Goal: Task Accomplishment & Management: Manage account settings

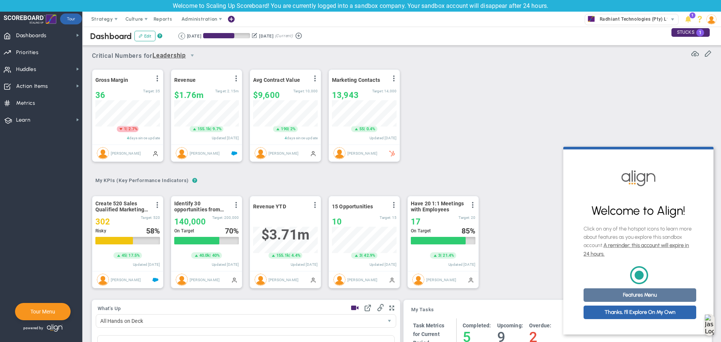
click at [632, 302] on link "Features Menu" at bounding box center [639, 295] width 113 height 14
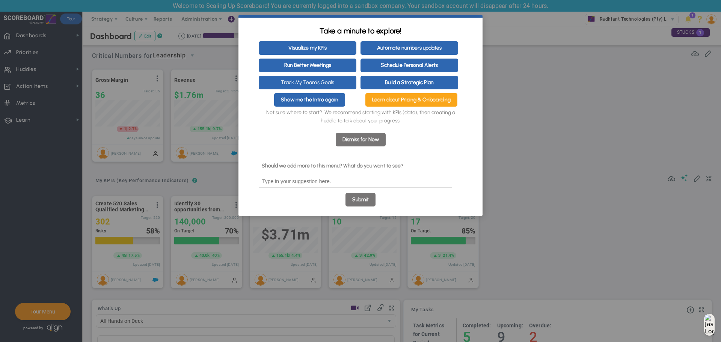
drag, startPoint x: 397, startPoint y: 101, endPoint x: 373, endPoint y: 113, distance: 27.5
click at [373, 113] on p "Not sure where to start? We recommend starting with KPIs (data), then creating …" at bounding box center [360, 116] width 203 height 17
click at [393, 101] on link "Learn about Pricing & Onboarding" at bounding box center [411, 100] width 92 height 14
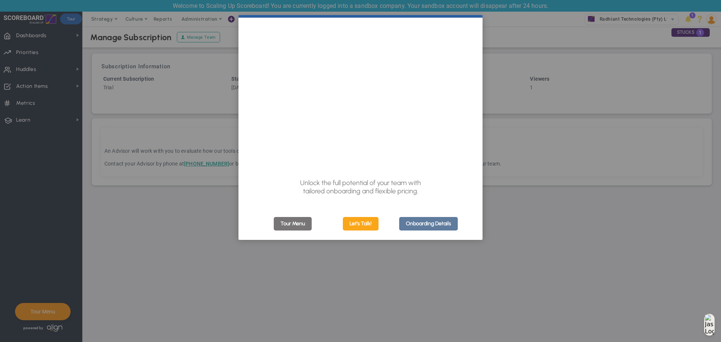
click at [418, 225] on link "Onboarding Details" at bounding box center [428, 224] width 59 height 14
click appcues "× Unlock the full potential of your team with tailored onboarding and flexible …"
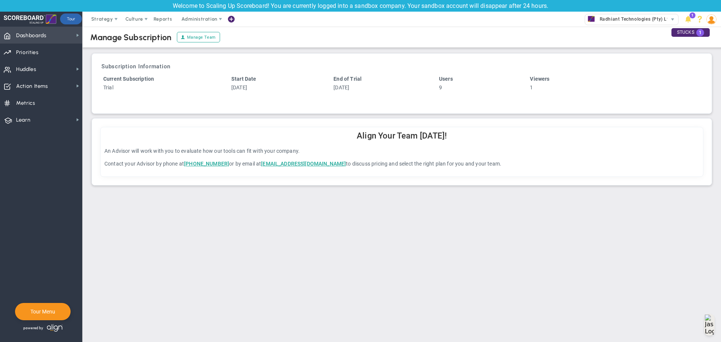
click at [38, 36] on span "Dashboards" at bounding box center [31, 36] width 30 height 16
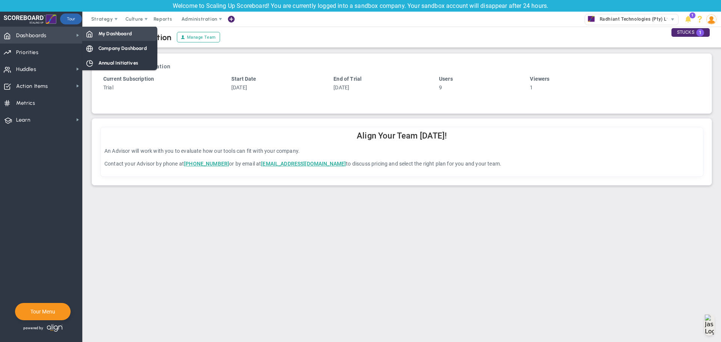
click at [110, 35] on span "My Dashboard" at bounding box center [114, 33] width 33 height 7
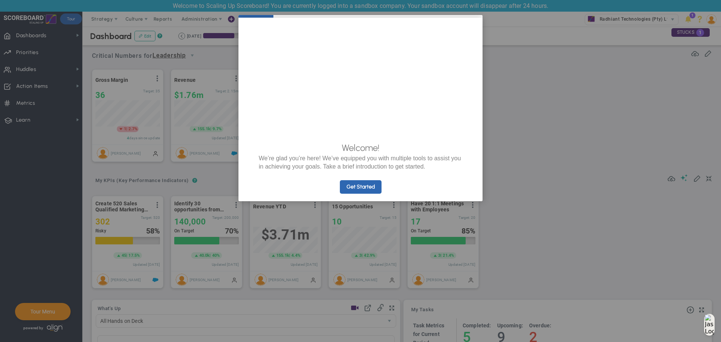
click appcues "× Welcome! We’re glad you’re here! We’ve equipped you with multiple tools to as…"
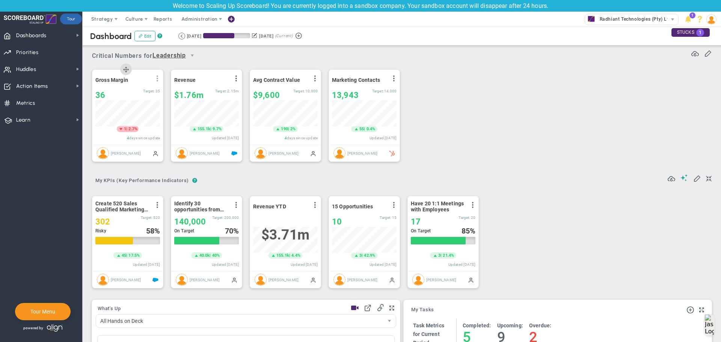
click at [160, 80] on span at bounding box center [157, 78] width 6 height 6
click at [152, 90] on li "Edit" at bounding box center [131, 93] width 64 height 9
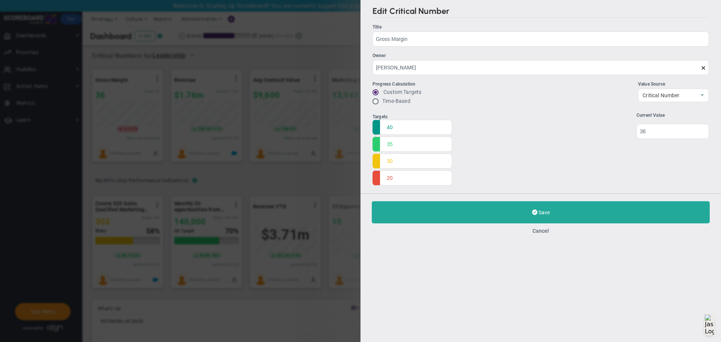
click at [260, 169] on div "Edit Critical Number Title Gross Margin Gross Margin Owner Jane Wilson Progress…" at bounding box center [360, 171] width 721 height 342
click at [542, 229] on button "Cancel" at bounding box center [540, 231] width 17 height 6
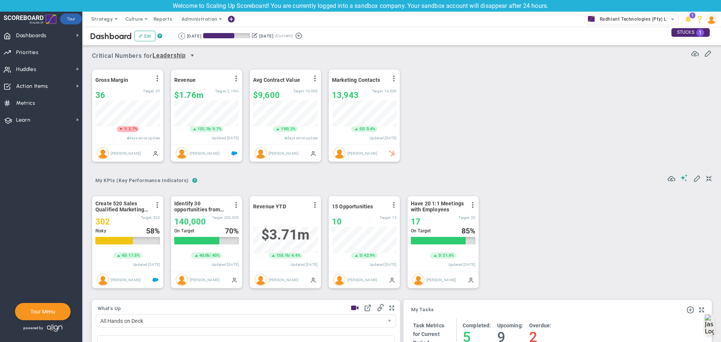
click at [192, 56] on span "select" at bounding box center [192, 56] width 6 height 6
click at [184, 96] on li "Radhiant Technologies (Pty) Ltd (Sandbox)" at bounding box center [177, 98] width 45 height 45
click at [289, 53] on span "select" at bounding box center [287, 56] width 6 height 6
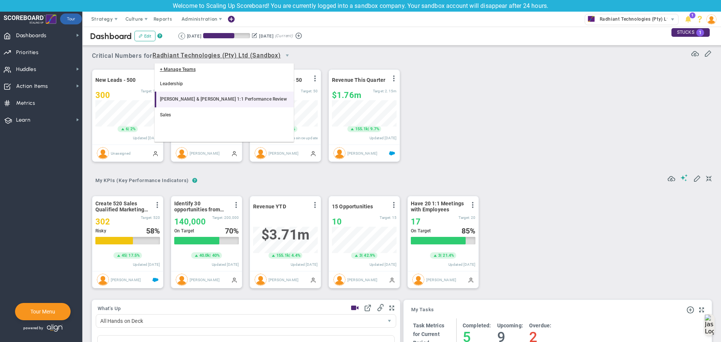
click at [186, 101] on li "[PERSON_NAME] & [PERSON_NAME] 1:1 Performance Review" at bounding box center [224, 100] width 139 height 16
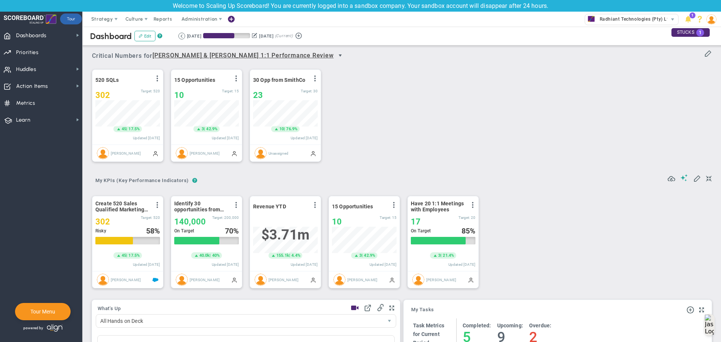
click at [337, 56] on span "select" at bounding box center [340, 56] width 6 height 6
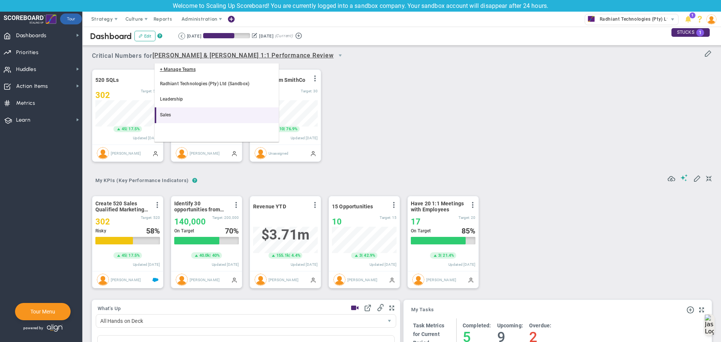
click at [190, 112] on li "Sales" at bounding box center [217, 115] width 124 height 16
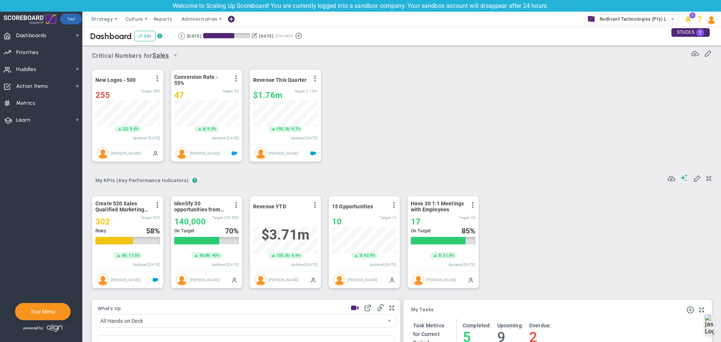
scroll to position [26, 65]
click at [46, 36] on span "Dashboards" at bounding box center [31, 36] width 30 height 16
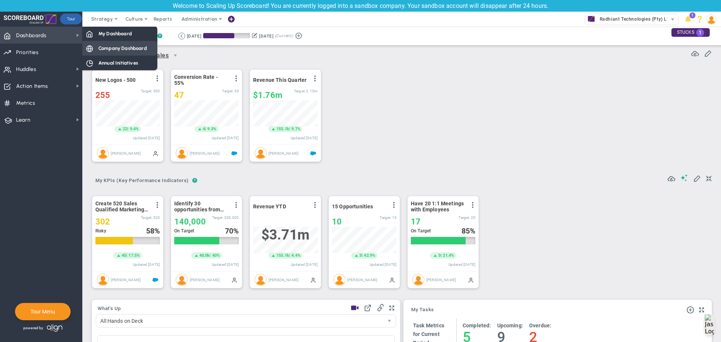
click at [117, 44] on div "Company Dashboard" at bounding box center [119, 48] width 75 height 15
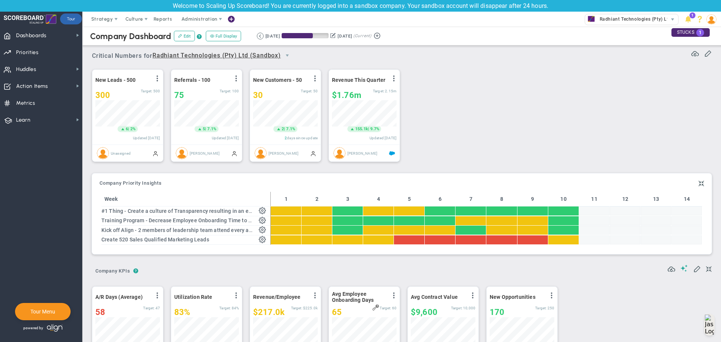
scroll to position [26, 65]
click at [585, 211] on div at bounding box center [594, 210] width 30 height 9
click at [698, 184] on span at bounding box center [701, 183] width 6 height 9
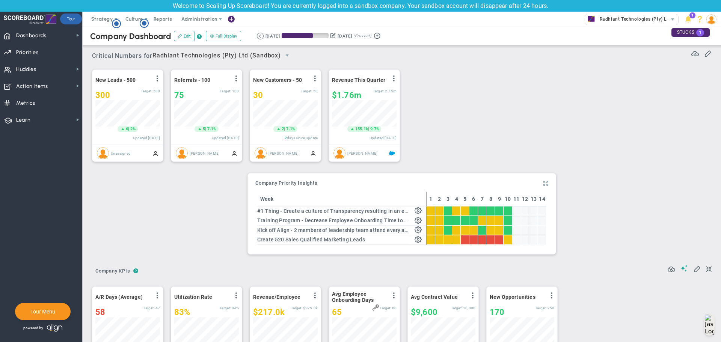
click at [543, 181] on span at bounding box center [545, 183] width 5 height 9
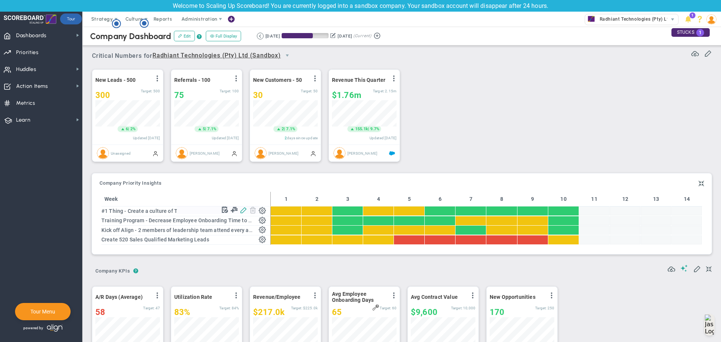
click at [243, 211] on span at bounding box center [243, 209] width 7 height 7
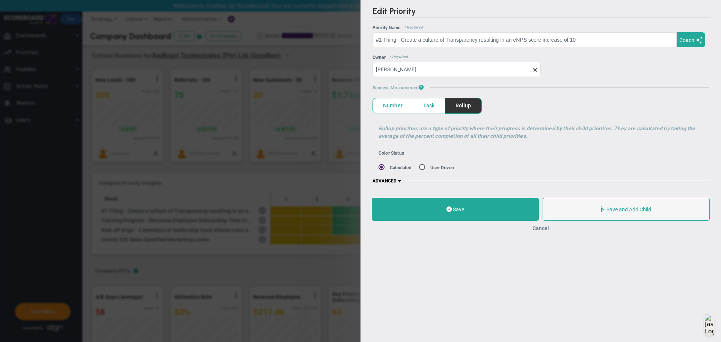
click at [537, 229] on button "Cancel" at bounding box center [540, 228] width 17 height 6
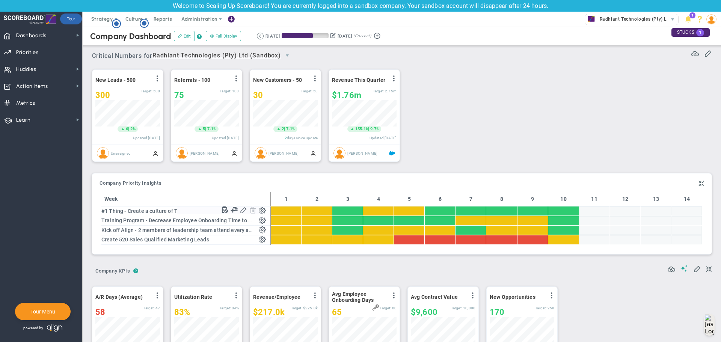
click at [262, 212] on span at bounding box center [262, 209] width 7 height 7
click at [234, 211] on span at bounding box center [233, 209] width 7 height 7
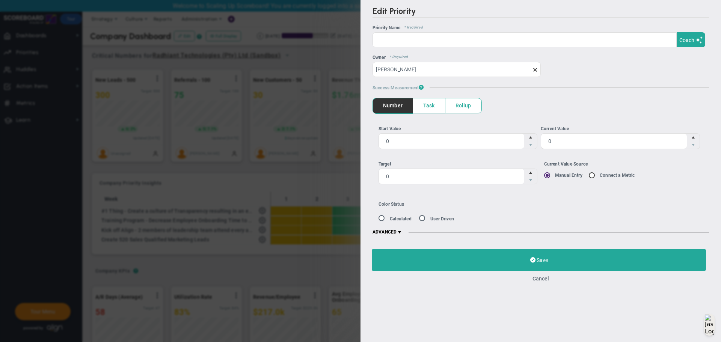
click at [465, 107] on span "Rollup" at bounding box center [463, 105] width 36 height 15
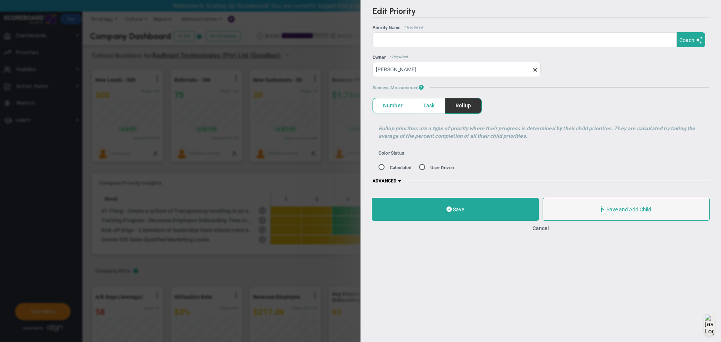
click at [433, 111] on span "Task" at bounding box center [429, 105] width 32 height 15
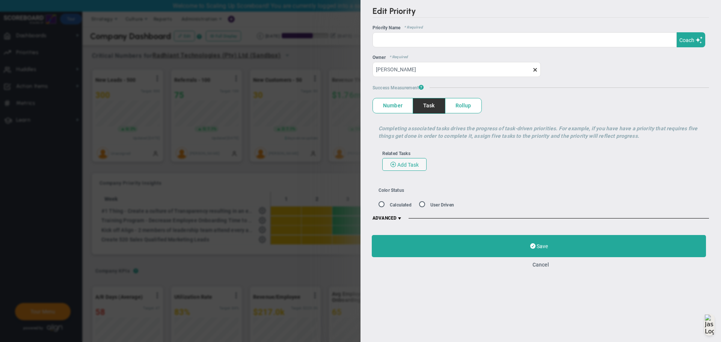
click at [388, 111] on span "Number" at bounding box center [393, 105] width 40 height 15
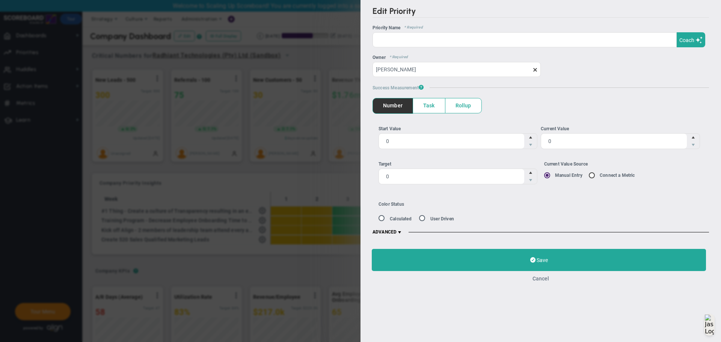
click at [543, 279] on button "Cancel" at bounding box center [540, 278] width 17 height 6
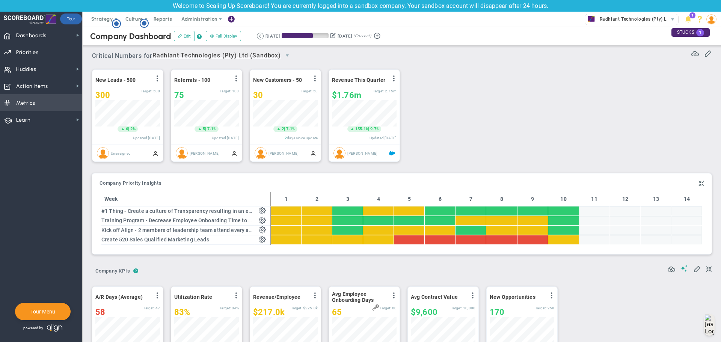
click at [30, 103] on span "Metrics" at bounding box center [25, 103] width 19 height 16
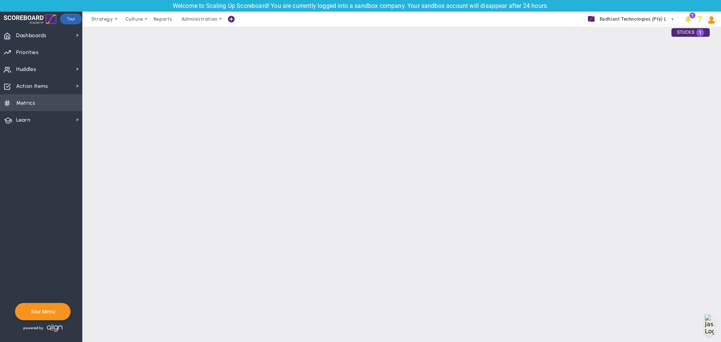
checkbox input "false"
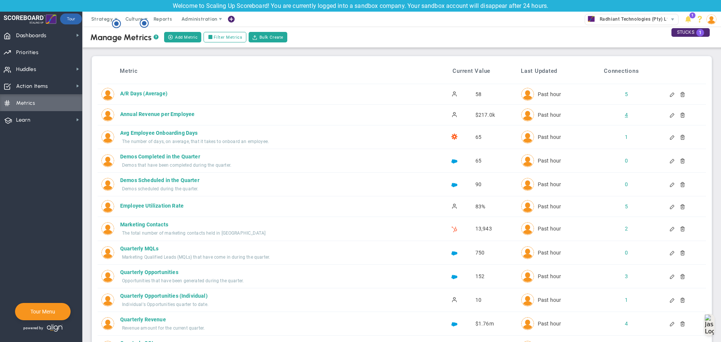
click at [621, 114] on div "4" at bounding box center [619, 115] width 13 height 8
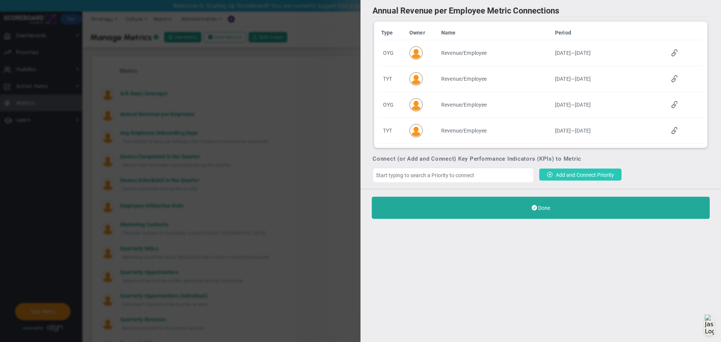
click at [572, 173] on span "Add and Connect Priority" at bounding box center [584, 175] width 58 height 6
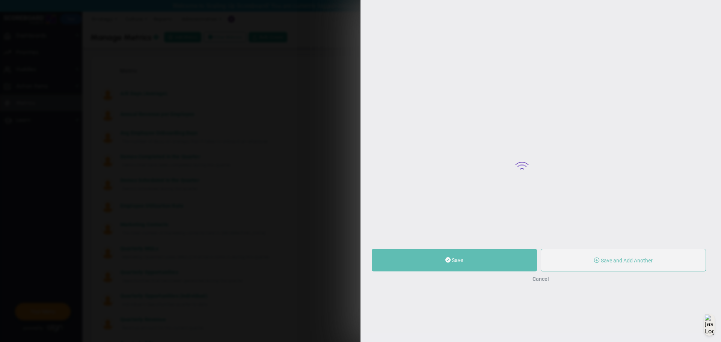
type input "Annual Revenue per Employee"
type input "0"
type input "217,000"
type input "0"
radio input "true"
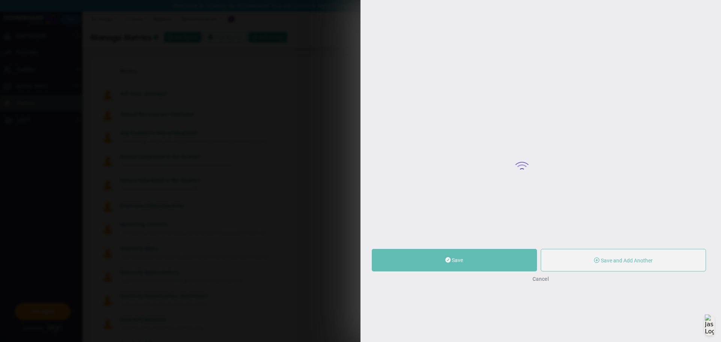
type input "[PERSON_NAME]"
type input "0"
type input "217,000"
type input "0"
radio input "true"
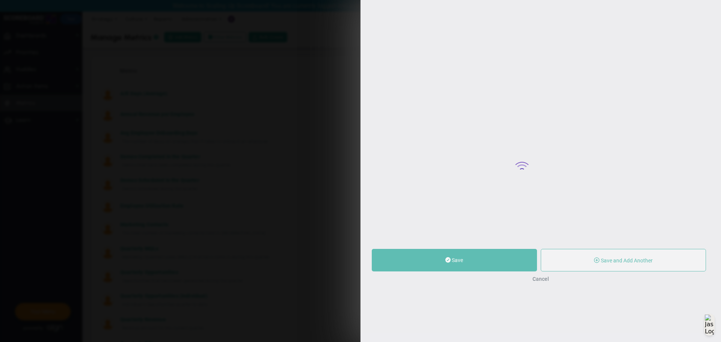
type input "Annual Revenue per Employee"
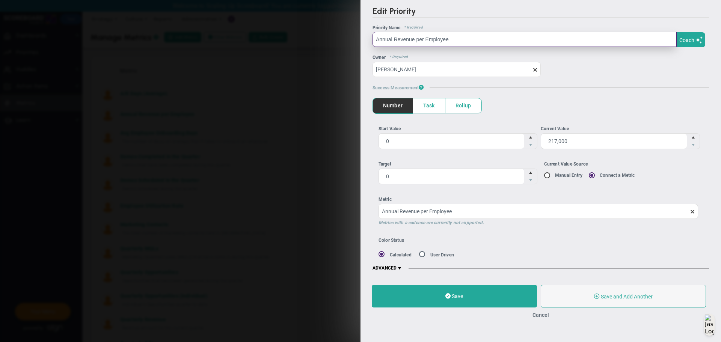
drag, startPoint x: 417, startPoint y: 40, endPoint x: 476, endPoint y: 40, distance: 58.5
click at [476, 40] on input "Annual Revenue per Employee" at bounding box center [524, 39] width 304 height 15
type input "Annual Revenue for the Comapny"
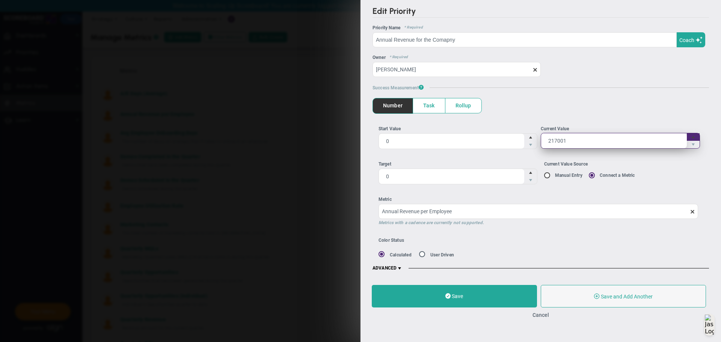
click at [692, 137] on span "Increase value" at bounding box center [693, 137] width 6 height 8
click at [0, 0] on input "217,001" at bounding box center [0, 0] width 0 height 0
type input "2170010"
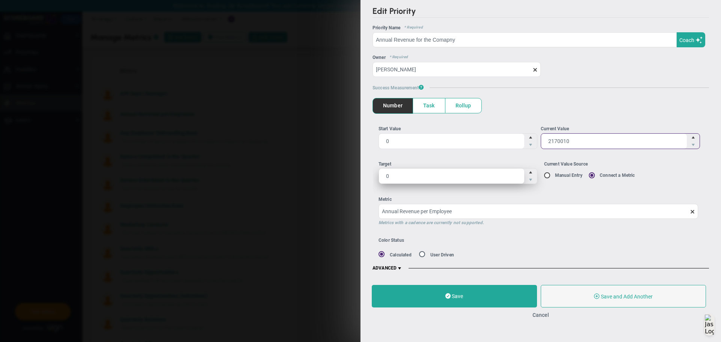
type input "2,170,010"
click at [490, 177] on span "0 0" at bounding box center [457, 176] width 159 height 16
click at [490, 177] on input "0" at bounding box center [452, 176] width 146 height 15
drag, startPoint x: 486, startPoint y: 177, endPoint x: 376, endPoint y: 178, distance: 110.7
click at [376, 178] on div "Start Value 0 0 Current Value 2,170,010 2170010 0 0 Manual Entry" at bounding box center [540, 175] width 336 height 124
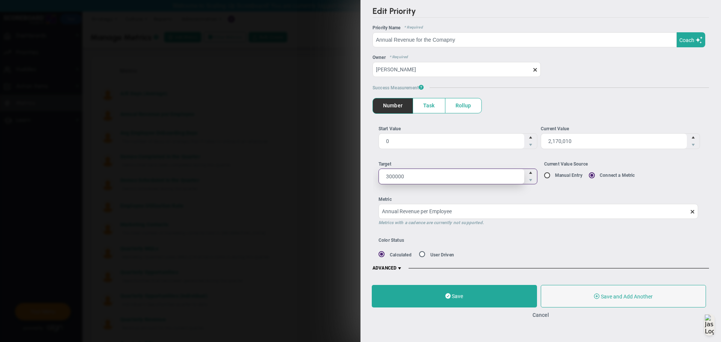
type input "3000000"
type input "3,000,000"
click at [597, 183] on li "Current Value Source Manual Entry Connect a Metric" at bounding box center [623, 173] width 159 height 24
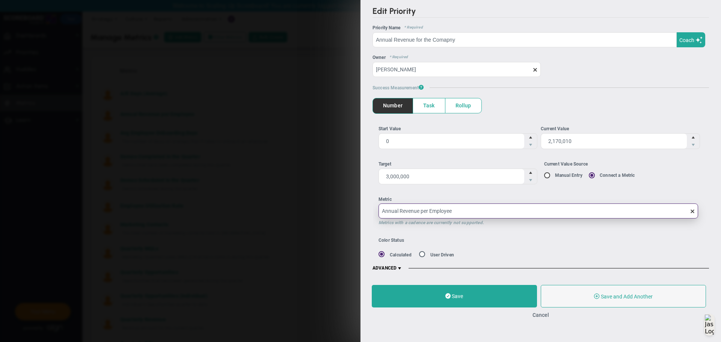
click at [531, 211] on input "Annual Revenue per Employee" at bounding box center [538, 210] width 320 height 15
drag, startPoint x: 420, startPoint y: 211, endPoint x: 481, endPoint y: 210, distance: 60.4
click at [481, 210] on input "Annual Revenue per Employee" at bounding box center [538, 210] width 320 height 15
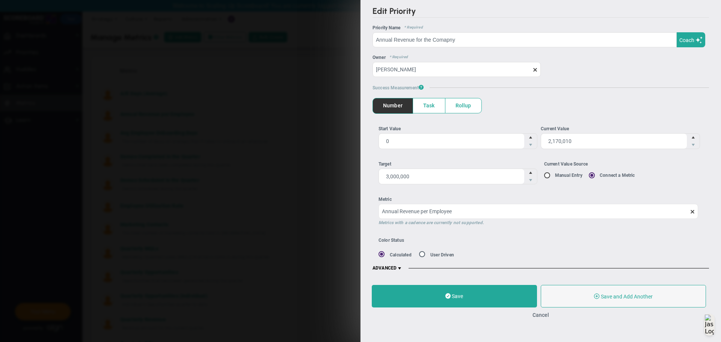
click at [516, 240] on div "Color Status" at bounding box center [477, 240] width 198 height 5
click at [693, 210] on span at bounding box center [692, 211] width 6 height 6
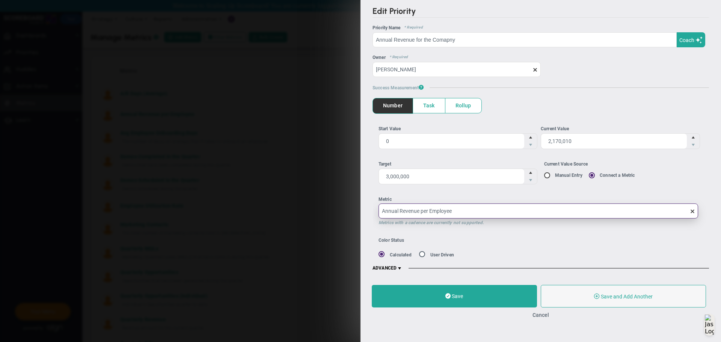
click at [693, 210] on input "Annual Revenue per Employee" at bounding box center [538, 210] width 320 height 15
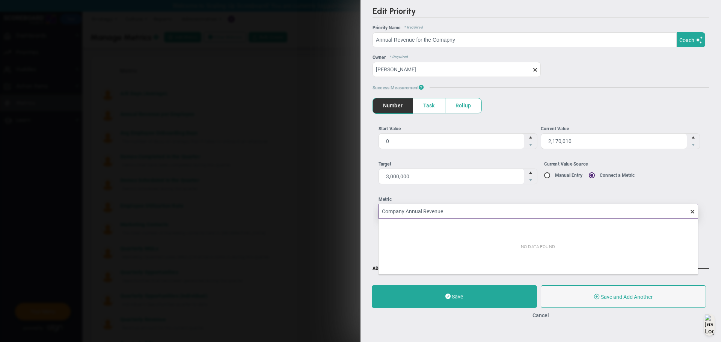
type input "Company Annual Revenue"
click at [364, 239] on div "Edit Priority OKR Name Priority Name Annual Revenue for the Comapny Coach AI Co…" at bounding box center [540, 139] width 360 height 278
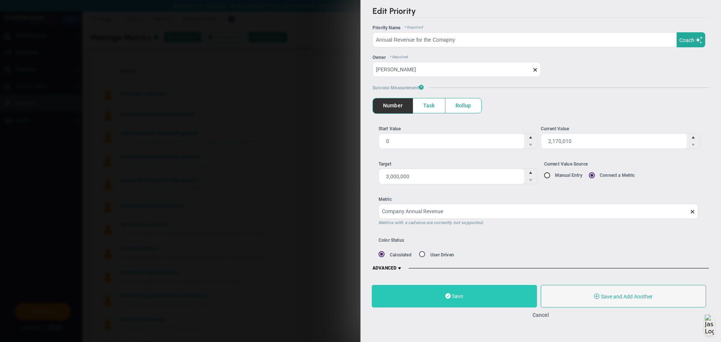
click at [471, 301] on button "Save" at bounding box center [454, 296] width 165 height 23
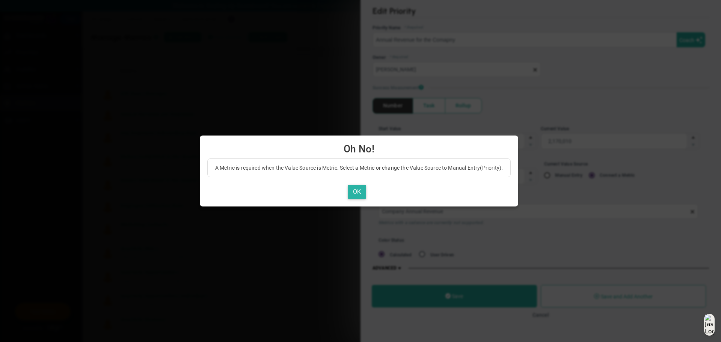
click at [358, 194] on button "OK" at bounding box center [357, 192] width 18 height 15
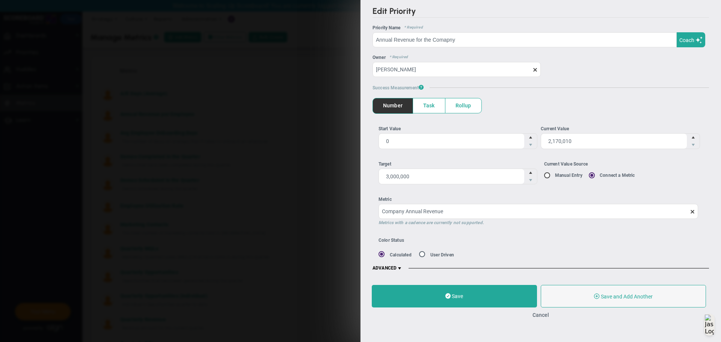
click at [546, 174] on input "Current Value Source Manual Entry Connect a Metric" at bounding box center [550, 176] width 8 height 6
radio input "true"
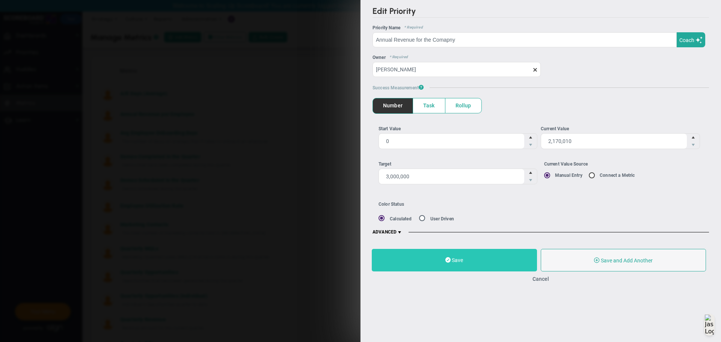
click at [457, 259] on span "Save" at bounding box center [456, 260] width 11 height 6
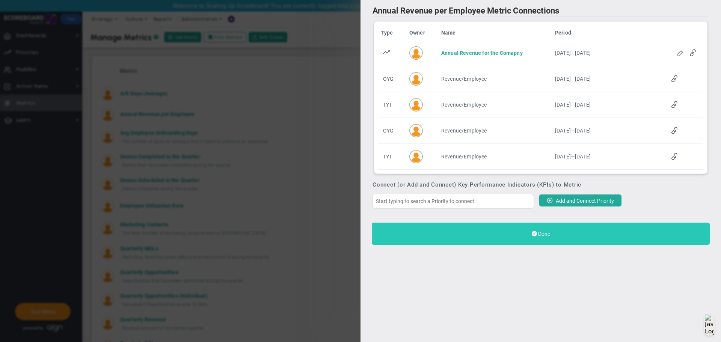
click at [536, 234] on button "Done" at bounding box center [541, 234] width 338 height 22
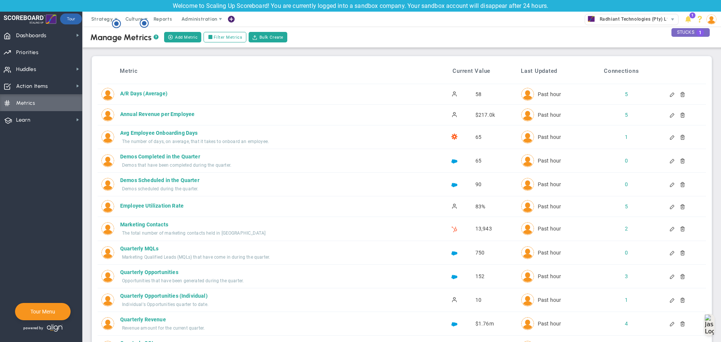
click at [697, 31] on span "1" at bounding box center [700, 33] width 8 height 8
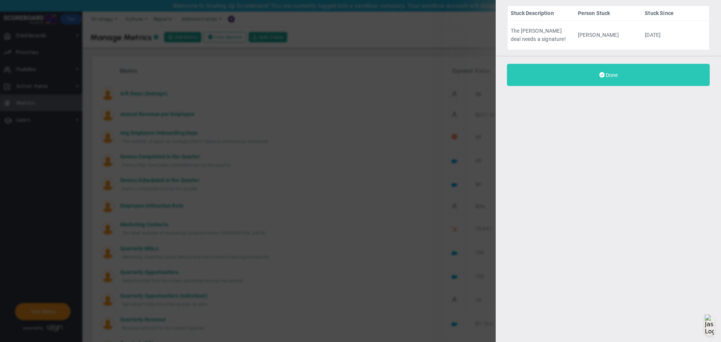
click at [560, 77] on button "Done" at bounding box center [608, 75] width 203 height 22
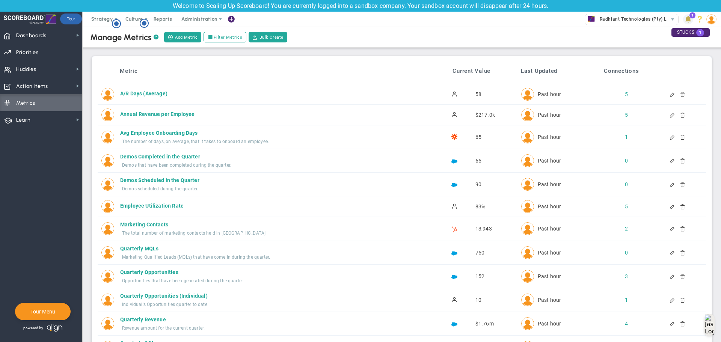
click at [686, 19] on span at bounding box center [688, 19] width 10 height 10
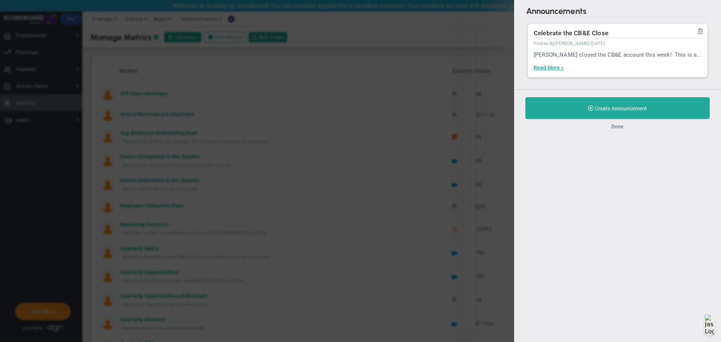
click at [619, 126] on button "Done" at bounding box center [617, 126] width 12 height 6
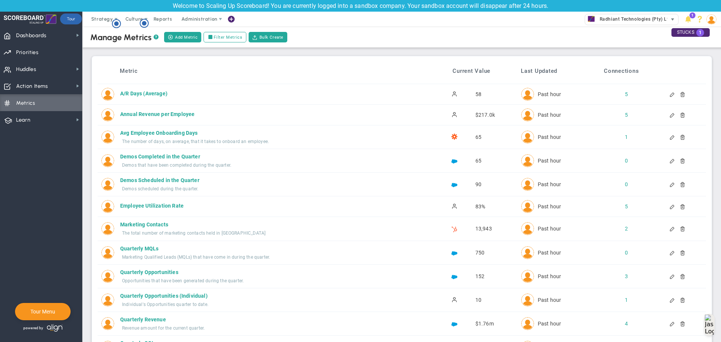
click at [664, 20] on span "Radhiant Technologies (Pty) Ltd (Sandbox)" at bounding box center [646, 19] width 100 height 10
click at [600, 30] on div "Manage Companies" at bounding box center [645, 31] width 150 height 13
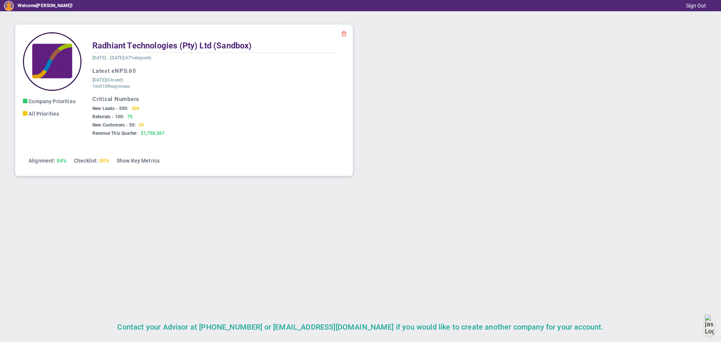
click at [49, 64] on img at bounding box center [52, 61] width 59 height 59
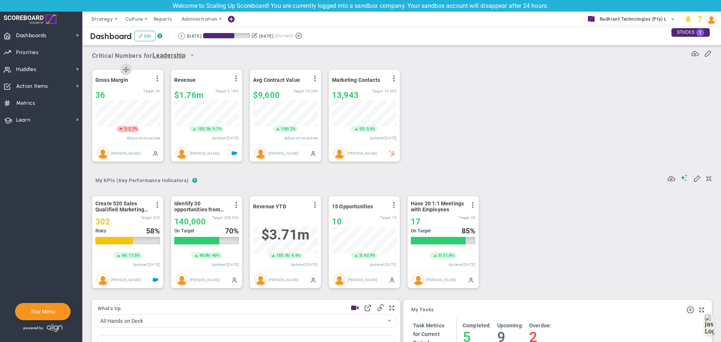
scroll to position [26, 65]
click at [105, 20] on span "Strategy" at bounding box center [102, 19] width 22 height 6
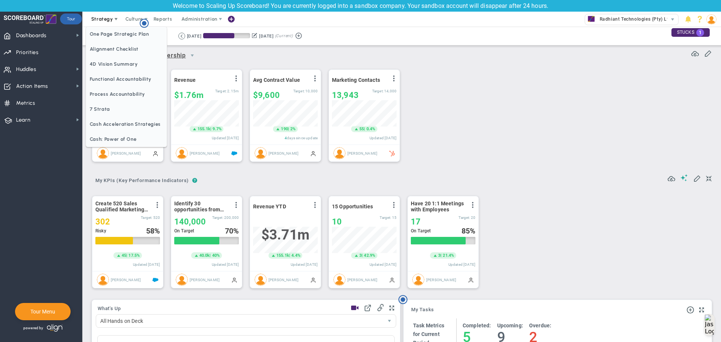
scroll to position [0, 0]
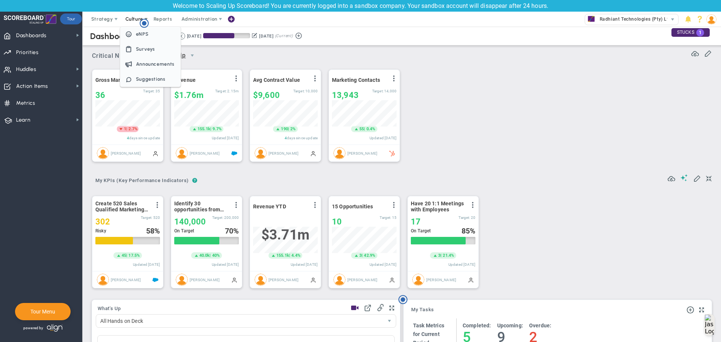
click at [129, 18] on span "Culture" at bounding box center [134, 19] width 18 height 6
click at [167, 18] on span "Reports" at bounding box center [163, 19] width 26 height 15
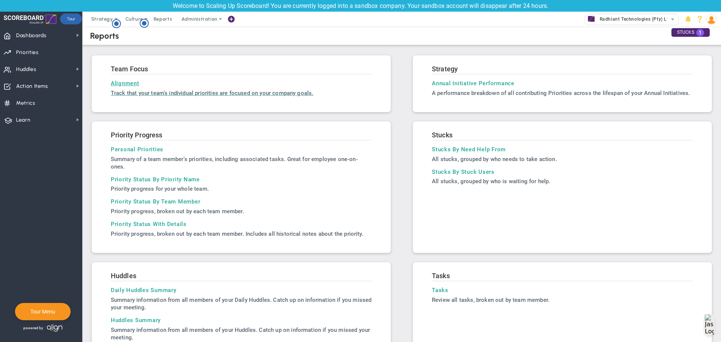
click at [129, 84] on h3 "Alignment" at bounding box center [241, 83] width 261 height 7
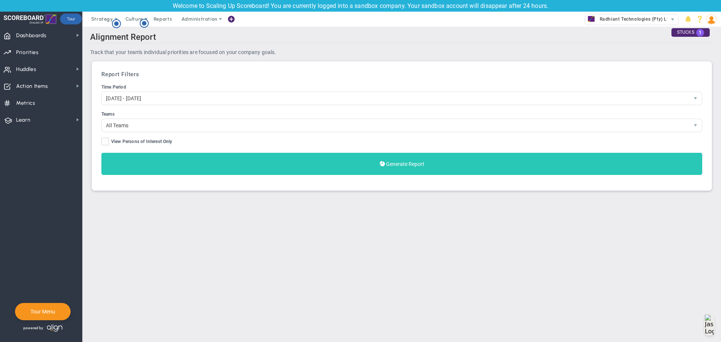
click at [324, 169] on button "Generate Report" at bounding box center [401, 164] width 600 height 22
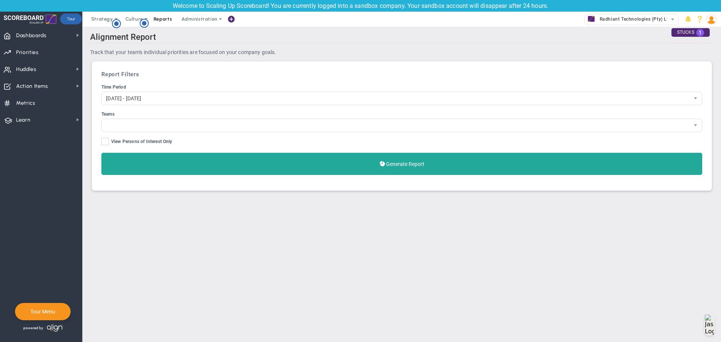
click at [161, 18] on span "Reports" at bounding box center [163, 19] width 26 height 15
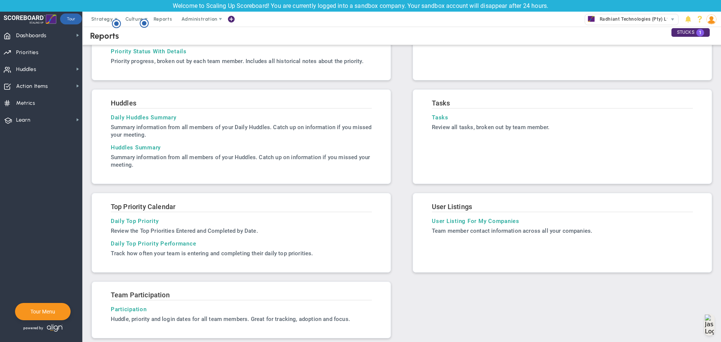
scroll to position [180, 0]
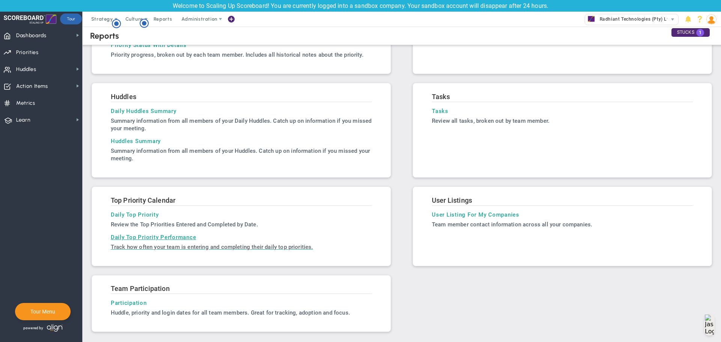
click at [139, 243] on p "Track how often your team is entering and completing their daily top priorities." at bounding box center [241, 247] width 261 height 8
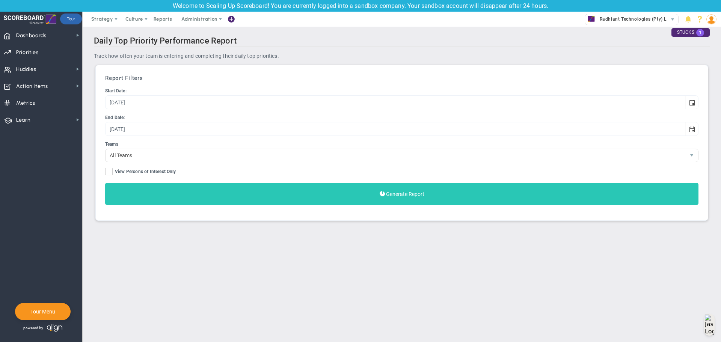
click at [161, 191] on button "Generate Report" at bounding box center [401, 194] width 593 height 22
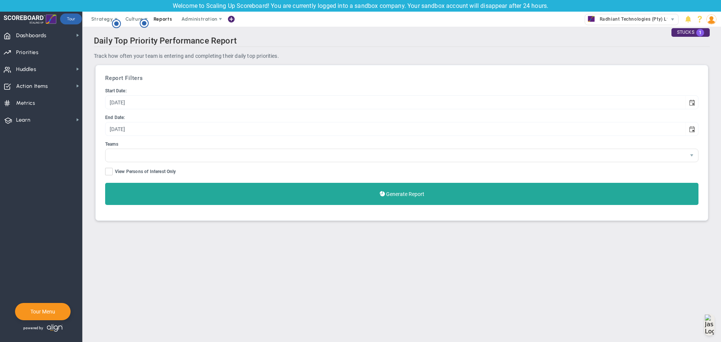
click at [166, 18] on span "Reports" at bounding box center [163, 19] width 26 height 15
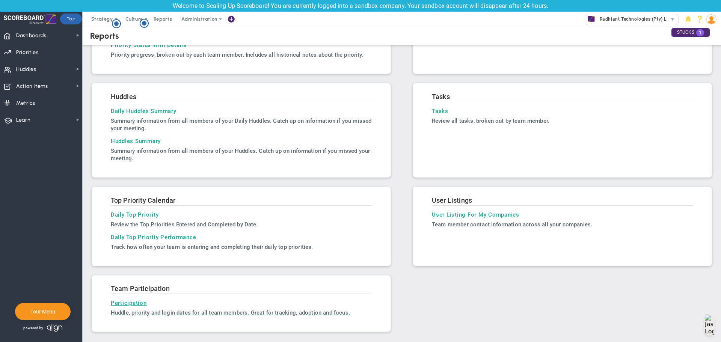
click at [129, 305] on h3 "Participation" at bounding box center [241, 302] width 261 height 7
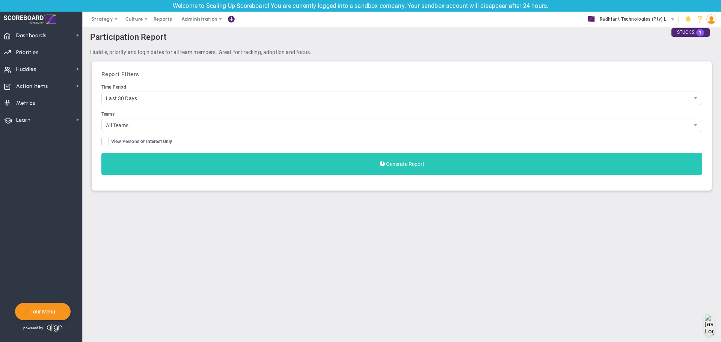
click at [196, 161] on button "Generate Report" at bounding box center [401, 164] width 600 height 22
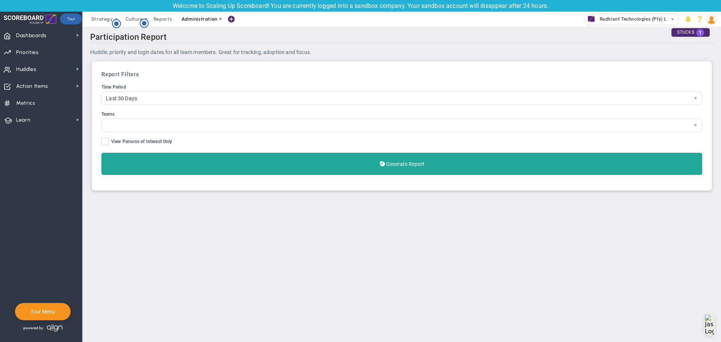
click at [206, 21] on span "Administration" at bounding box center [199, 19] width 36 height 6
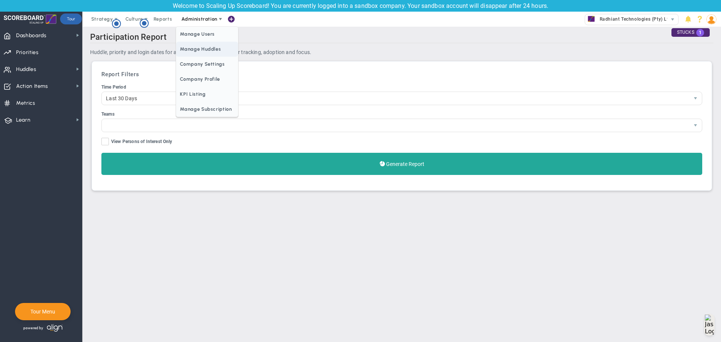
click at [206, 45] on span "Manage Huddles" at bounding box center [207, 49] width 62 height 15
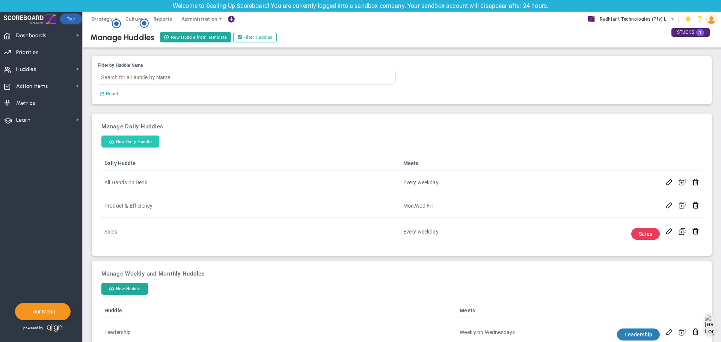
click at [123, 144] on button "New Daily Huddle" at bounding box center [130, 141] width 58 height 12
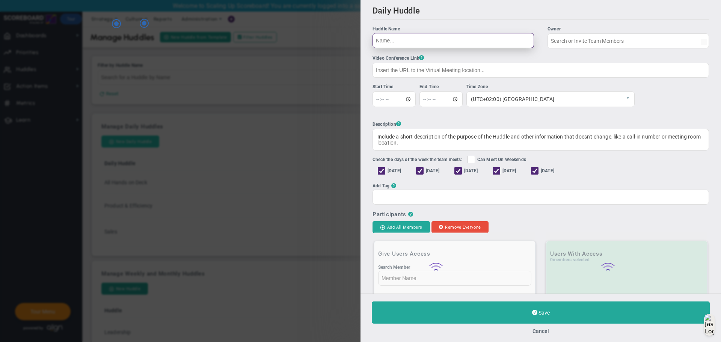
type input "[PERSON_NAME]"
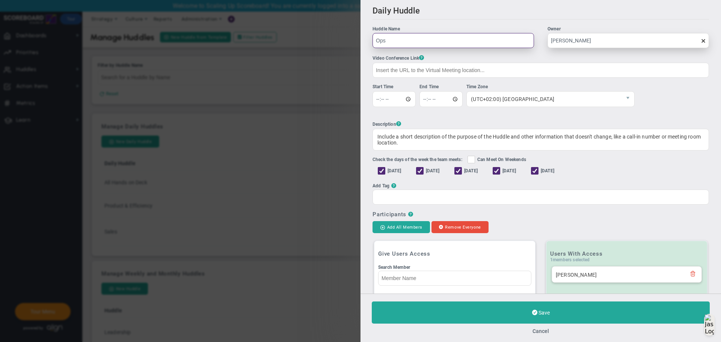
type input "Ops"
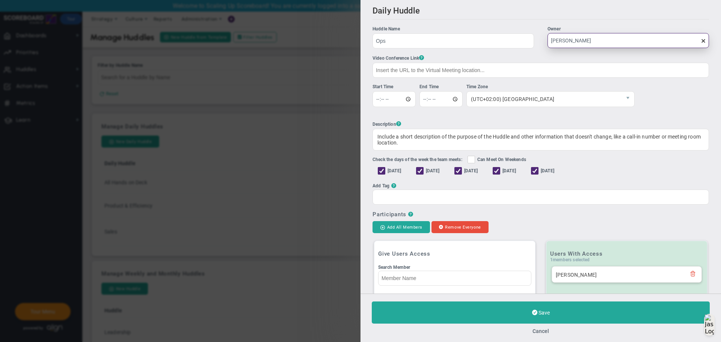
click at [585, 44] on input "[PERSON_NAME]" at bounding box center [627, 40] width 161 height 15
click at [700, 42] on span at bounding box center [703, 41] width 6 height 6
click at [697, 42] on input "[PERSON_NAME]" at bounding box center [627, 40] width 161 height 15
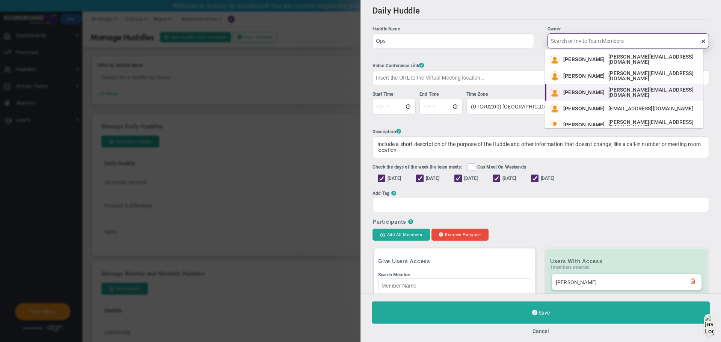
click at [592, 90] on span "[PERSON_NAME]" at bounding box center [583, 92] width 41 height 5
type input "[PERSON_NAME]"
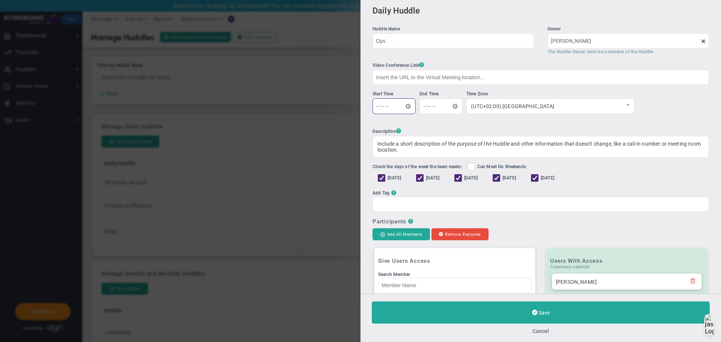
click at [392, 107] on input "time" at bounding box center [393, 106] width 43 height 16
click at [409, 108] on input "time" at bounding box center [393, 106] width 43 height 16
drag, startPoint x: 464, startPoint y: 104, endPoint x: 455, endPoint y: 104, distance: 9.0
click at [463, 104] on li "End Time" at bounding box center [442, 104] width 47 height 29
click at [408, 104] on input "time" at bounding box center [393, 106] width 43 height 16
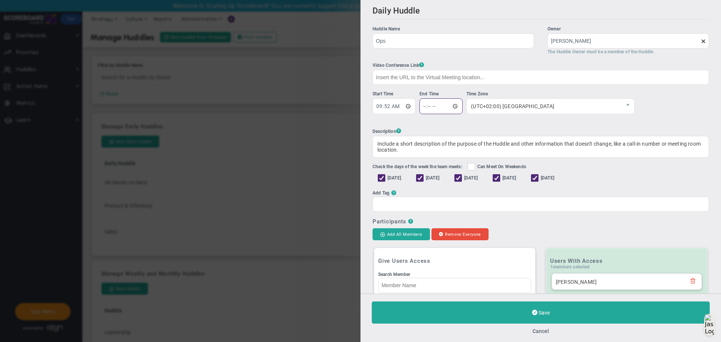
type input "09:52"
type input "10:07"
click at [455, 105] on input "10:07" at bounding box center [440, 106] width 43 height 16
click at [495, 119] on li "Time Zone (UTC+02:00) Bucharest (UTC+02:00) Bucharest" at bounding box center [550, 104] width 168 height 29
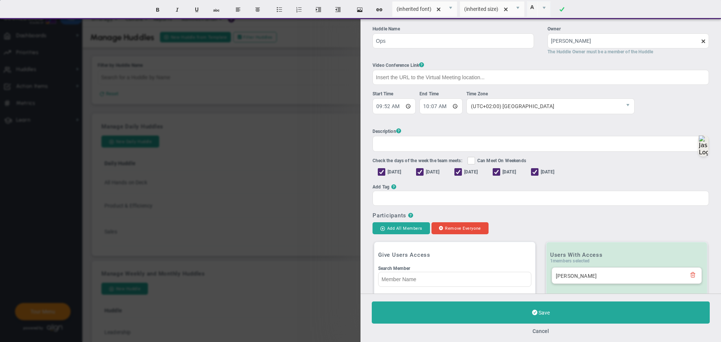
drag, startPoint x: 419, startPoint y: 151, endPoint x: 354, endPoint y: 134, distance: 67.2
click at [354, 134] on div "Daily Huddle Clone Huddle Huddle Name Ops Owner Jane Wilson The Huddle Owner mu…" at bounding box center [360, 171] width 721 height 342
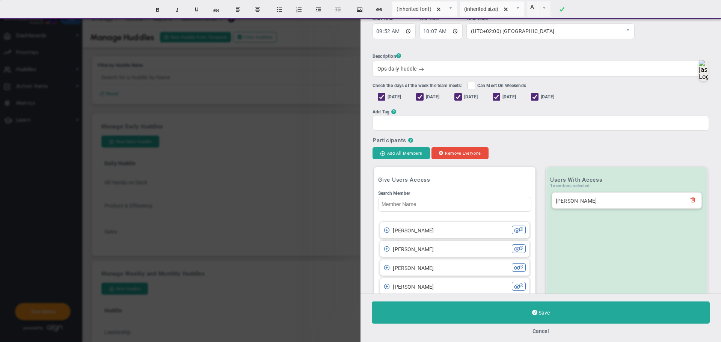
scroll to position [113, 0]
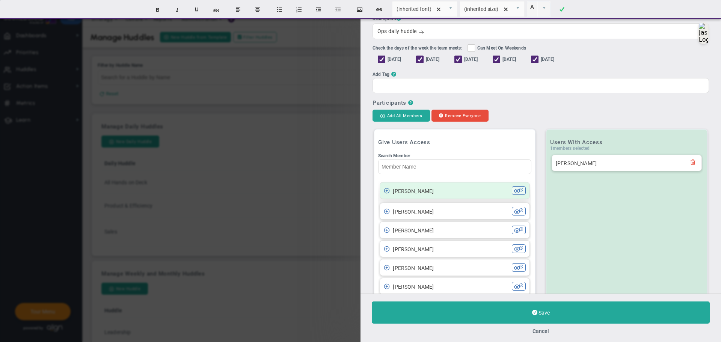
click at [439, 193] on div "[PERSON_NAME]" at bounding box center [448, 190] width 128 height 9
click at [438, 195] on div "[PERSON_NAME]" at bounding box center [448, 190] width 128 height 9
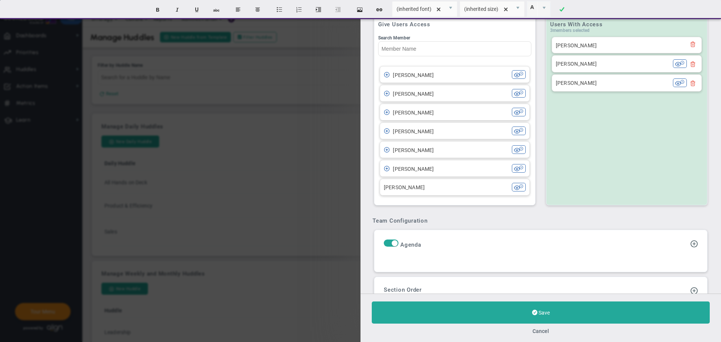
scroll to position [225, 0]
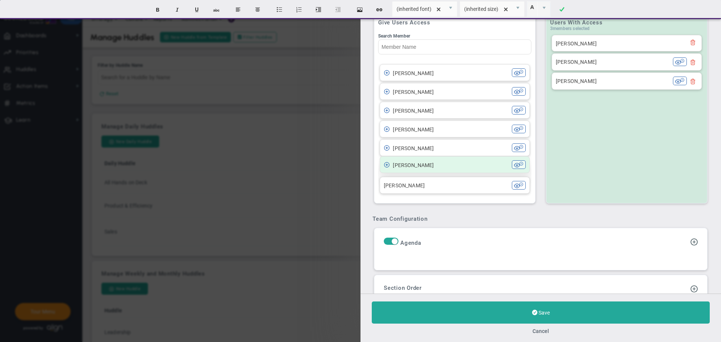
click at [433, 161] on li "Tom Johnson Tom Johnson" at bounding box center [454, 164] width 150 height 17
click at [434, 166] on div "[PERSON_NAME]" at bounding box center [448, 164] width 128 height 9
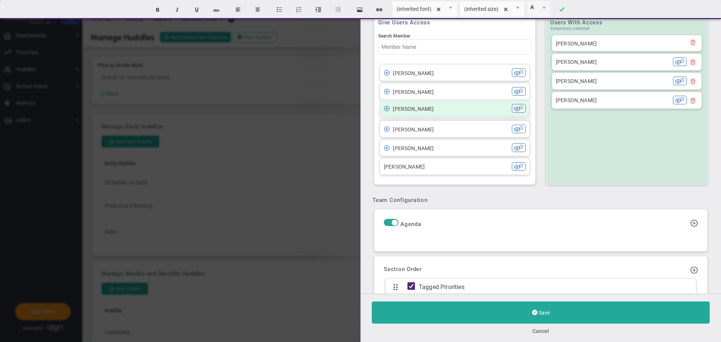
click at [426, 109] on span "Lucy Rodriguez" at bounding box center [413, 109] width 41 height 6
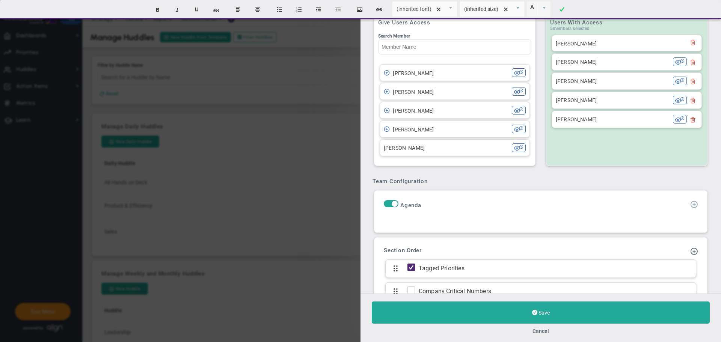
click at [690, 208] on span at bounding box center [694, 204] width 8 height 8
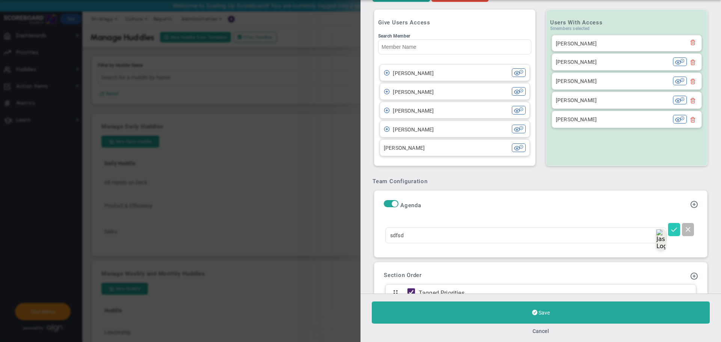
click at [670, 232] on span at bounding box center [674, 229] width 8 height 8
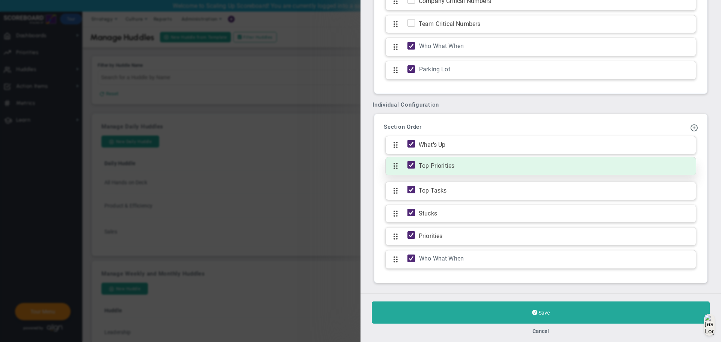
scroll to position [531, 0]
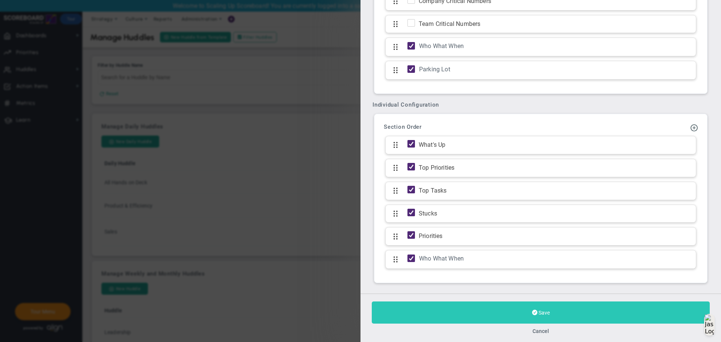
click at [548, 306] on button "Save" at bounding box center [541, 312] width 338 height 22
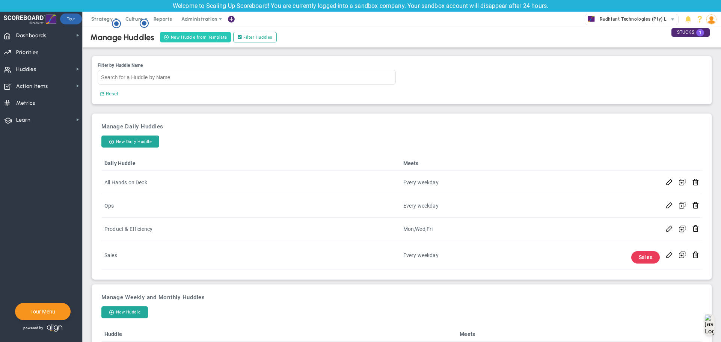
click at [176, 34] on button "New Huddle from Template" at bounding box center [195, 37] width 71 height 11
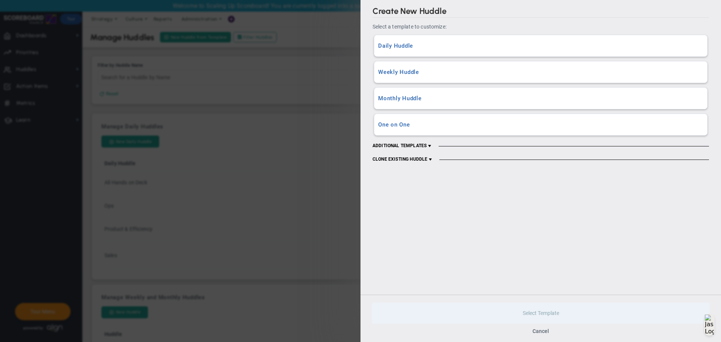
click at [408, 126] on h3 "One on One" at bounding box center [540, 124] width 325 height 7
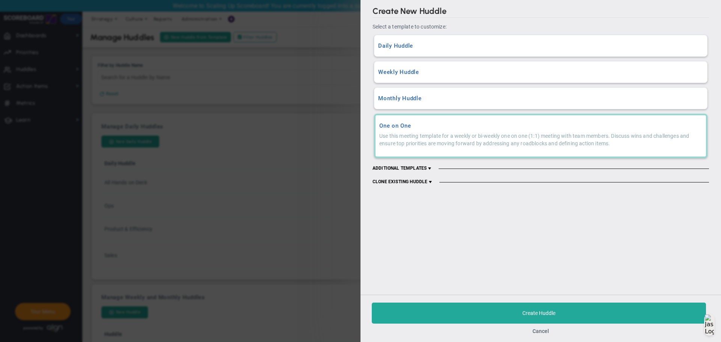
click at [429, 168] on span at bounding box center [429, 169] width 6 height 6
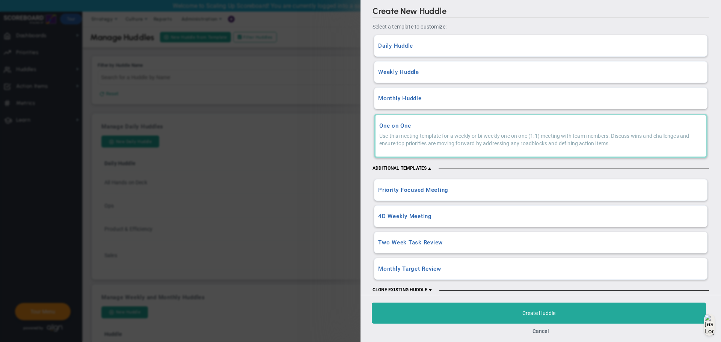
scroll to position [12, 0]
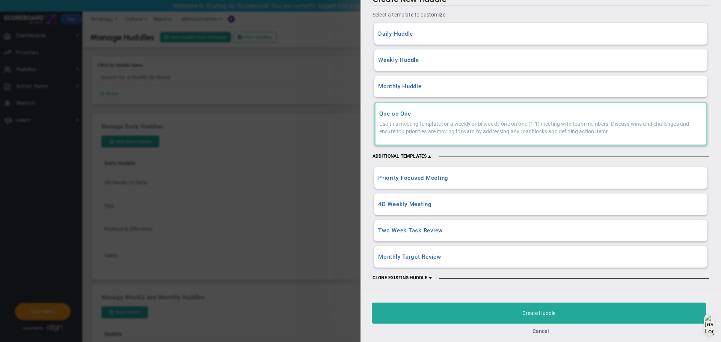
click at [429, 277] on span at bounding box center [430, 278] width 6 height 6
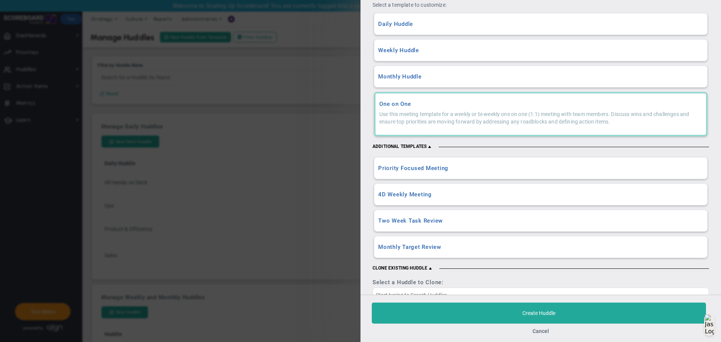
scroll to position [0, 0]
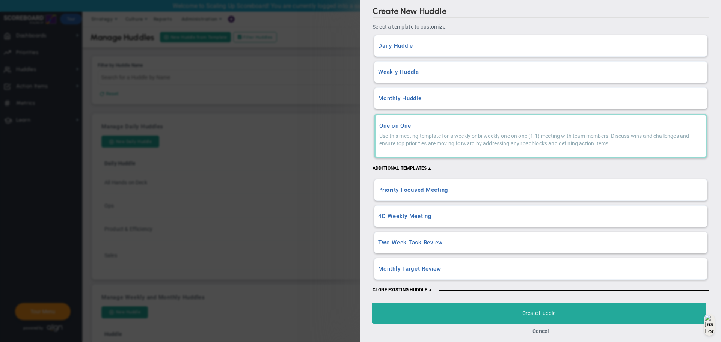
click at [419, 268] on h3 "Monthly Target Review" at bounding box center [540, 268] width 325 height 7
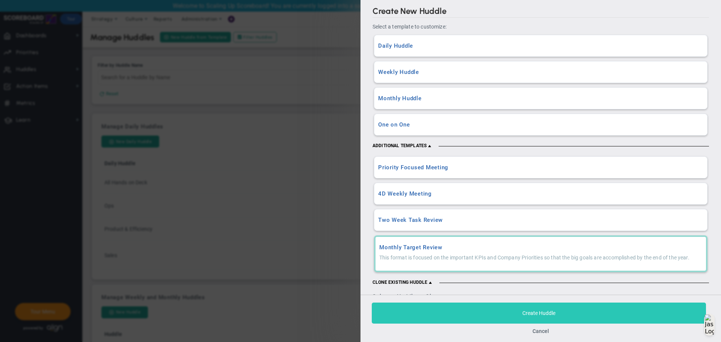
click at [497, 306] on button "Create Huddle" at bounding box center [539, 312] width 334 height 21
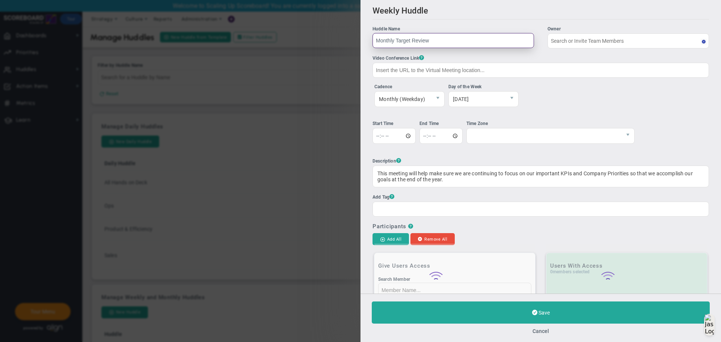
type input "[PERSON_NAME]"
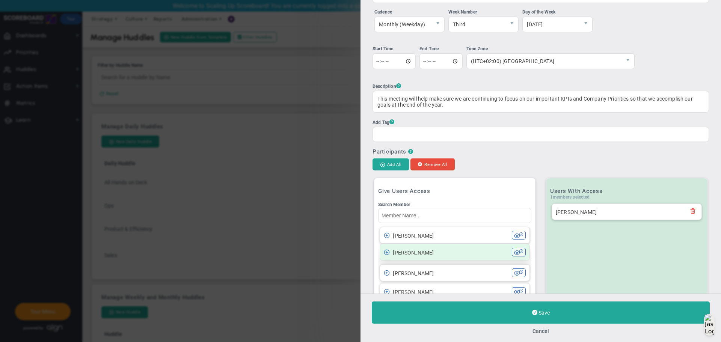
scroll to position [75, 0]
click at [451, 253] on div "[PERSON_NAME]" at bounding box center [448, 251] width 128 height 9
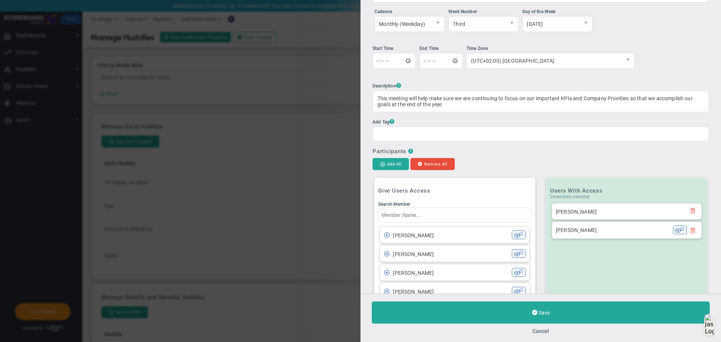
click at [451, 253] on div "[PERSON_NAME]" at bounding box center [448, 253] width 128 height 9
click at [451, 253] on div "Lisa Jenkins" at bounding box center [448, 253] width 128 height 9
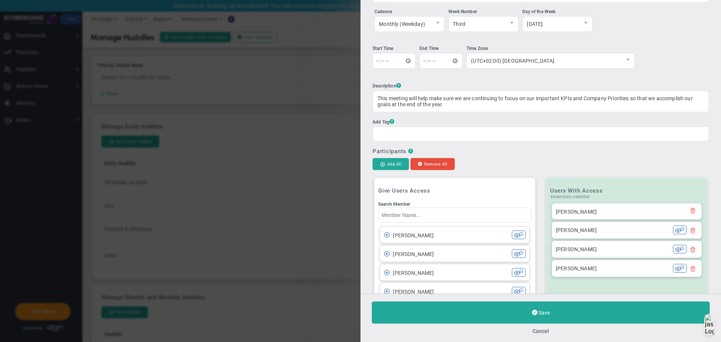
click at [451, 253] on div "Lucy Rodriguez" at bounding box center [448, 253] width 128 height 9
click at [451, 253] on div "Mark Collins" at bounding box center [448, 253] width 128 height 9
click at [451, 253] on div "[PERSON_NAME]" at bounding box center [448, 253] width 128 height 9
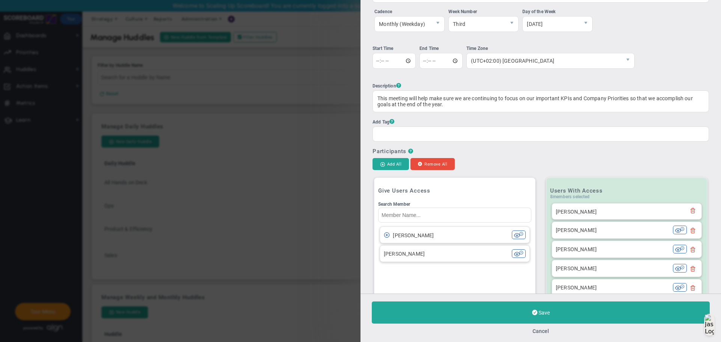
click at [451, 253] on div "Shelley Smith" at bounding box center [448, 253] width 128 height 9
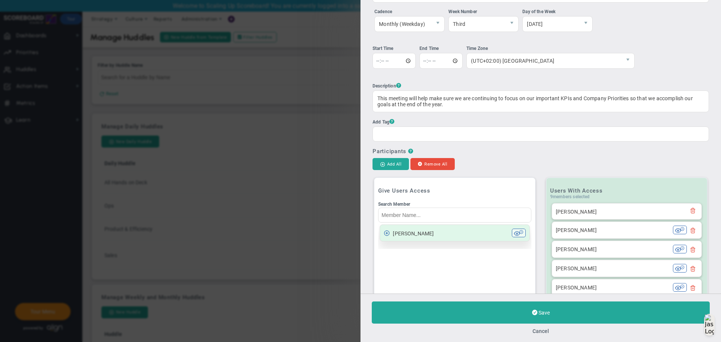
click at [449, 237] on div "[PERSON_NAME]" at bounding box center [448, 233] width 128 height 9
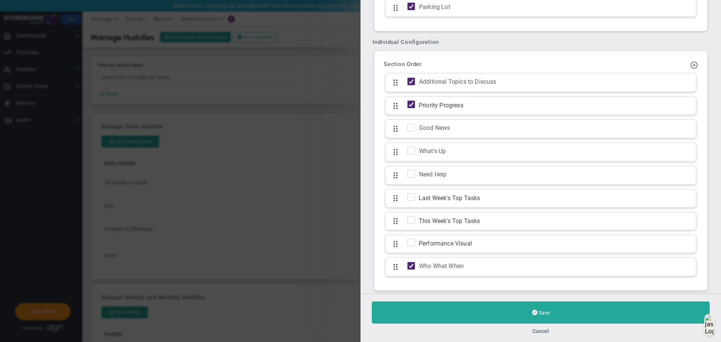
scroll to position [763, 0]
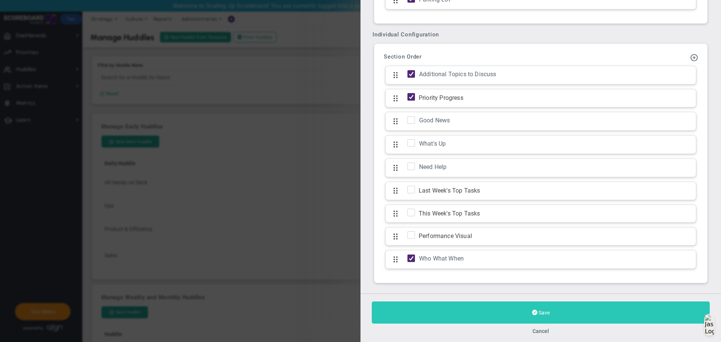
click at [486, 310] on button "Save" at bounding box center [541, 312] width 338 height 22
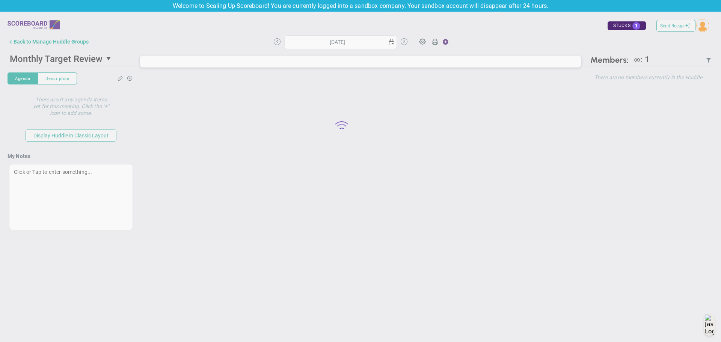
type input "Wednesday, August 20, 2025"
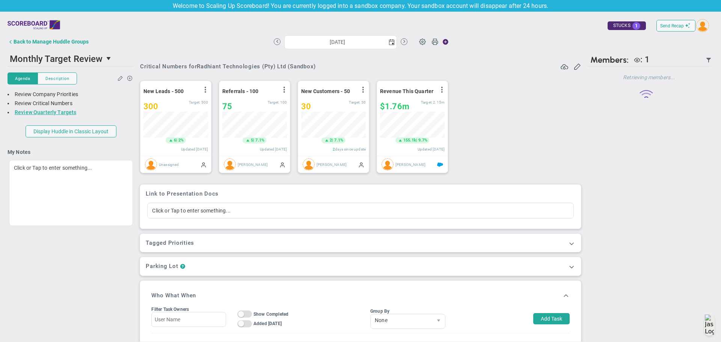
scroll to position [26, 65]
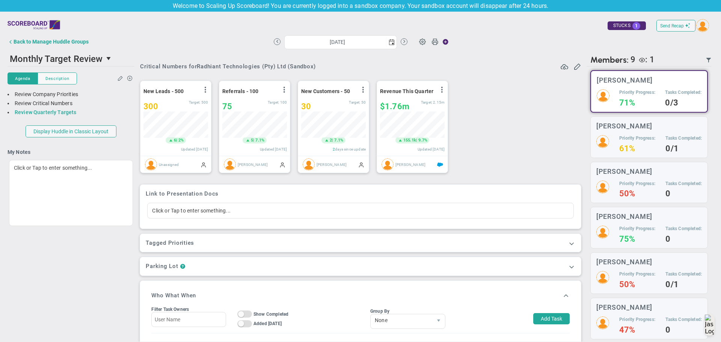
click at [61, 113] on link "Review Quarterly Targets" at bounding box center [46, 112] width 62 height 6
click at [630, 95] on h5 "Priority Progress:" at bounding box center [637, 92] width 36 height 6
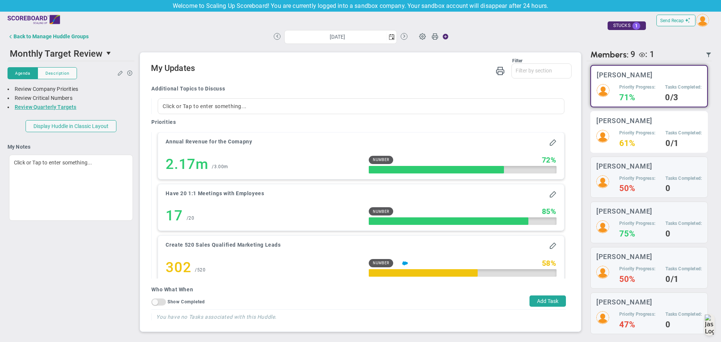
click at [631, 132] on h5 "Priority Progress:" at bounding box center [637, 133] width 36 height 6
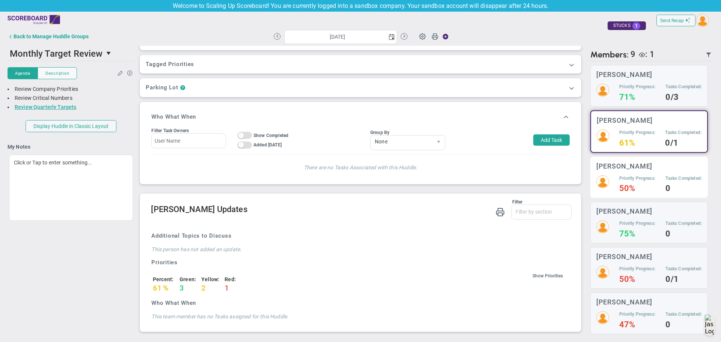
click at [645, 169] on div "[PERSON_NAME]" at bounding box center [648, 166] width 105 height 7
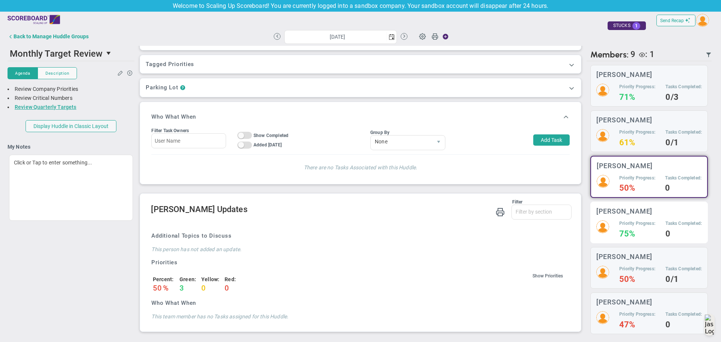
click at [645, 214] on div "Lisa Jenkins" at bounding box center [648, 211] width 105 height 7
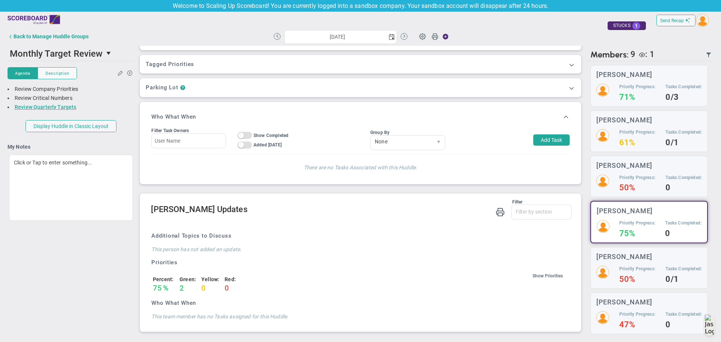
click at [647, 244] on div "Anith Chacko Priority Progress: 71% Tasks Completed: 0/3 Jane Wilson Priority P…" at bounding box center [648, 267] width 125 height 412
click at [35, 41] on button "Back to Manage Huddle Groups" at bounding box center [48, 36] width 81 height 15
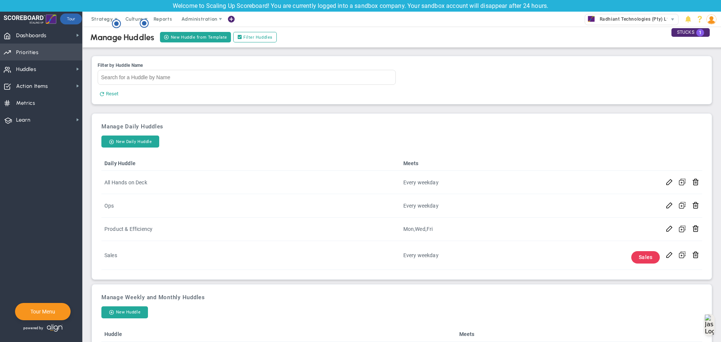
click at [42, 55] on span "Priorities OKR Tree Priorities OKRs" at bounding box center [41, 52] width 82 height 17
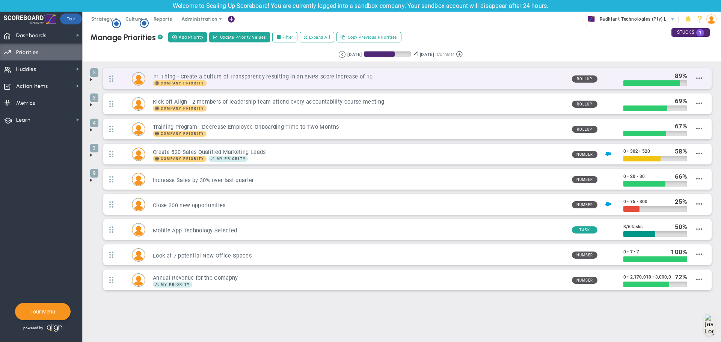
click at [526, 82] on div "Company Priority" at bounding box center [359, 83] width 412 height 6
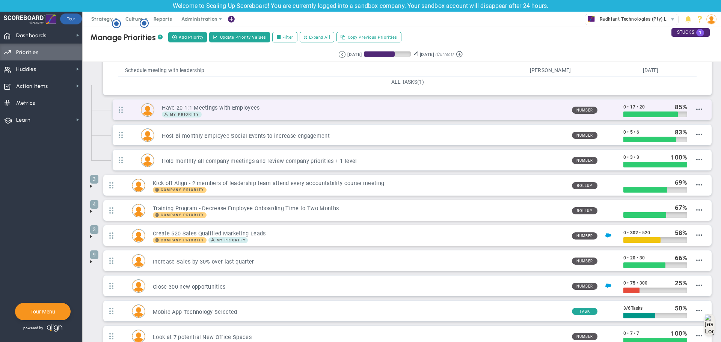
scroll to position [188, 0]
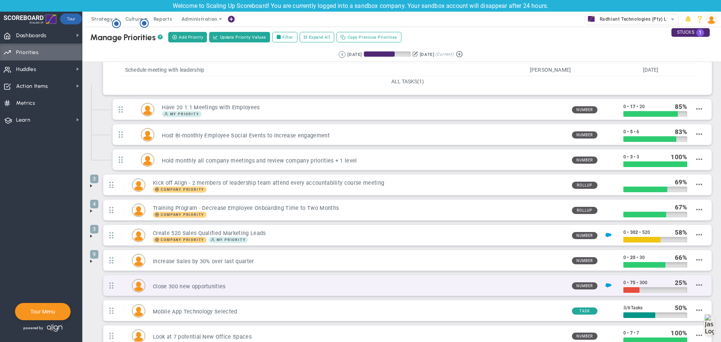
click at [362, 281] on div "Close 300 new opportunities" at bounding box center [355, 285] width 420 height 9
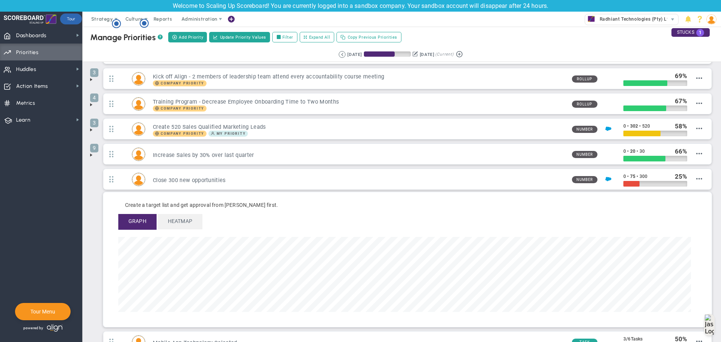
scroll to position [21, 0]
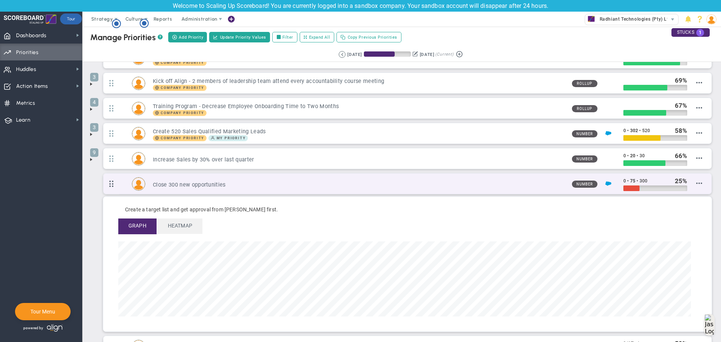
click at [112, 185] on span at bounding box center [111, 183] width 16 height 19
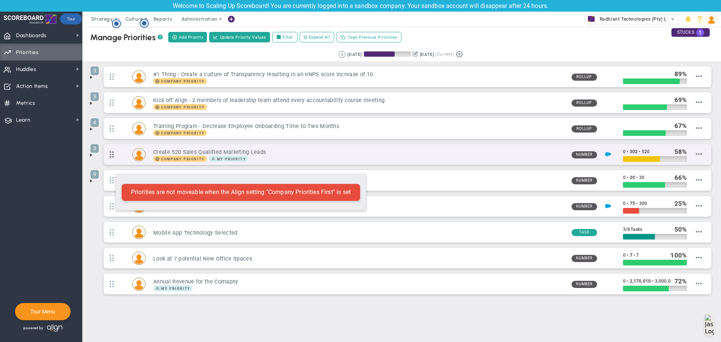
scroll to position [3, 0]
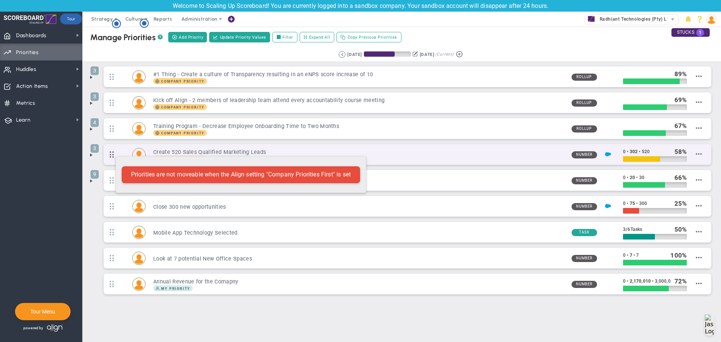
drag, startPoint x: 112, startPoint y: 185, endPoint x: 112, endPoint y: 152, distance: 33.0
click at [112, 152] on ul "3 #1 Thing - Create a culture of Transparency resulting in an eNPS score increa…" at bounding box center [401, 182] width 623 height 233
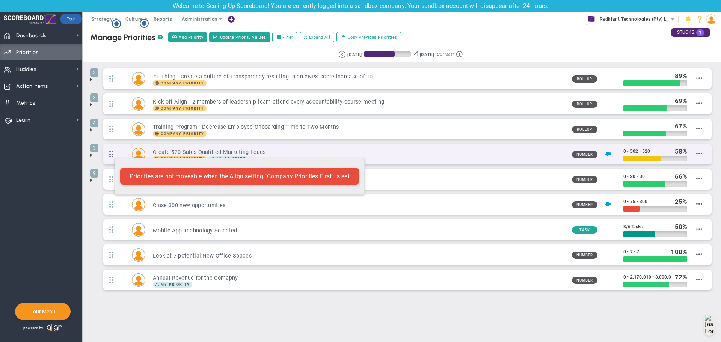
scroll to position [0, 0]
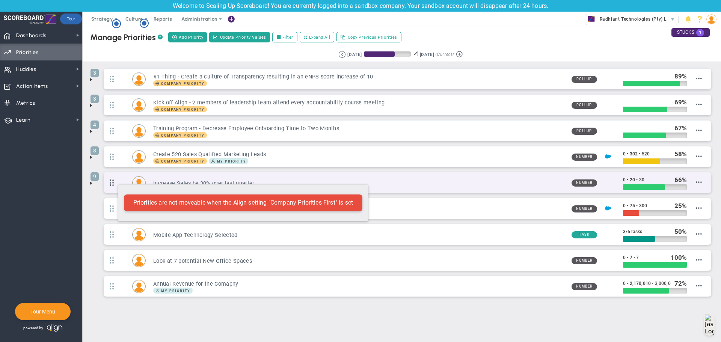
click at [114, 181] on span at bounding box center [112, 182] width 16 height 19
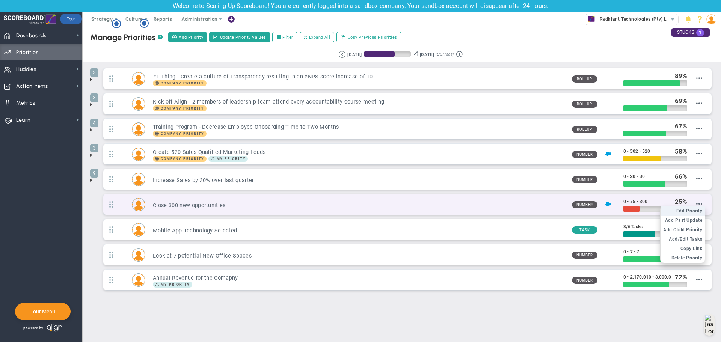
click at [692, 211] on span "Edit Priority" at bounding box center [689, 210] width 26 height 5
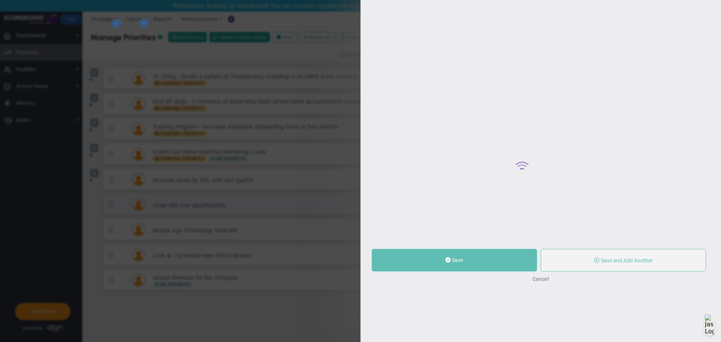
type input "Close 300 new opportunities"
type input "0"
type input "75"
type input "300"
radio input "true"
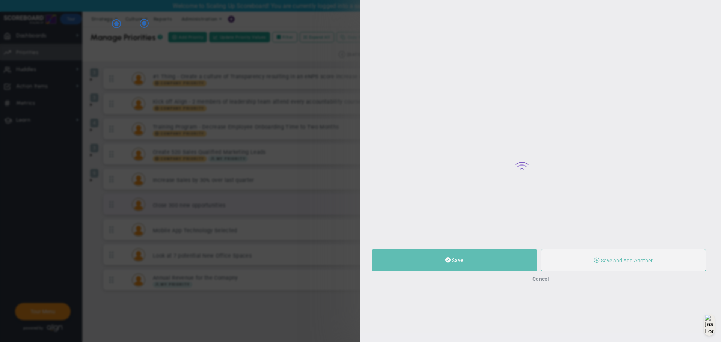
type input "Mark Collins"
type input "0"
type input "75"
type input "300"
radio input "true"
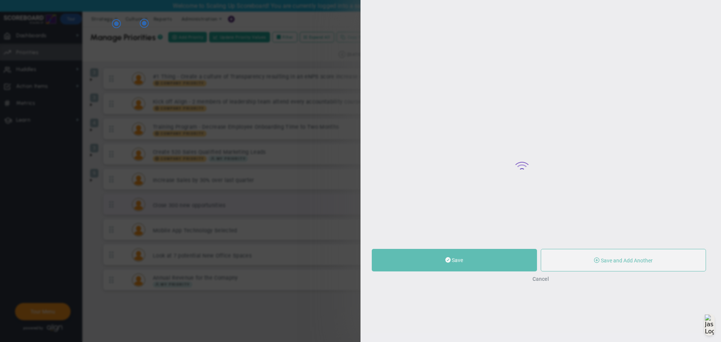
type input "Quarterly Opportunities : Salesforce"
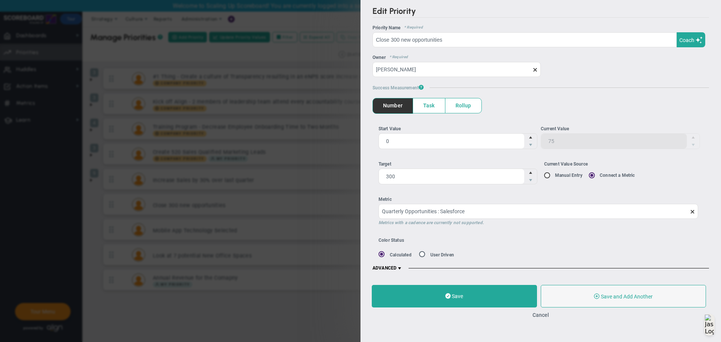
click at [400, 268] on span at bounding box center [399, 268] width 6 height 6
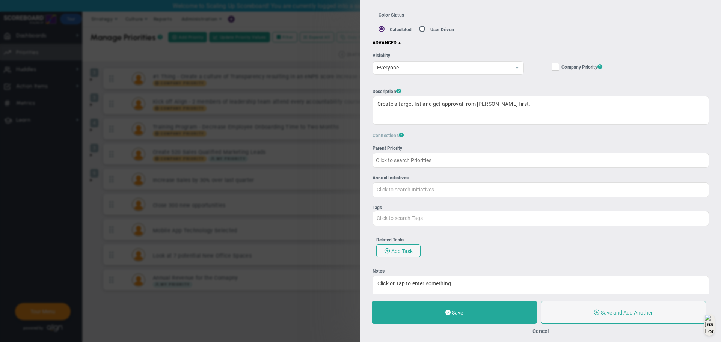
scroll to position [252, 0]
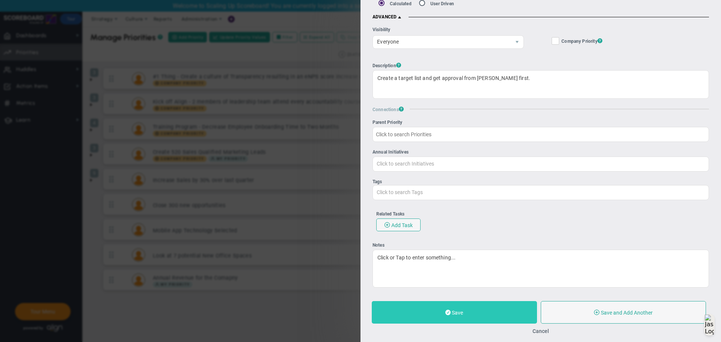
click at [487, 309] on button "Save" at bounding box center [454, 312] width 165 height 23
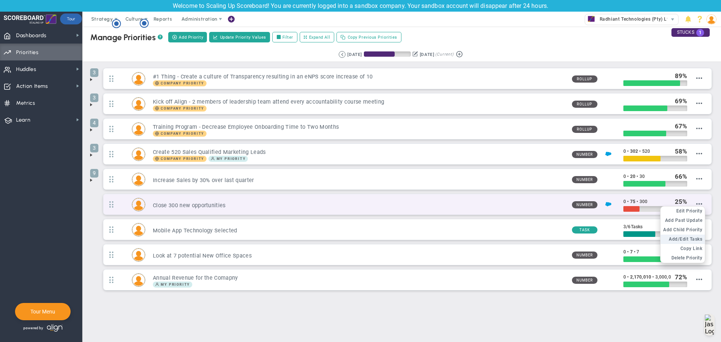
click at [693, 240] on span "Add/Edit Tasks" at bounding box center [684, 238] width 33 height 5
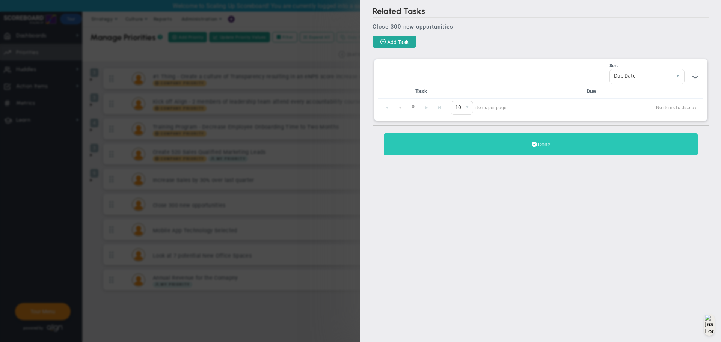
click at [549, 154] on button "Done" at bounding box center [541, 144] width 314 height 22
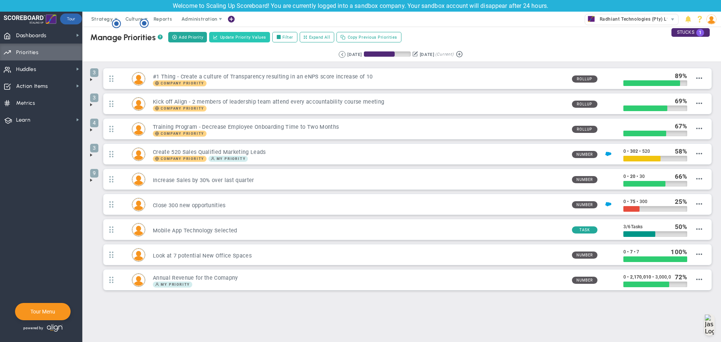
click at [233, 39] on span "Update Priority Values" at bounding box center [243, 37] width 46 height 6
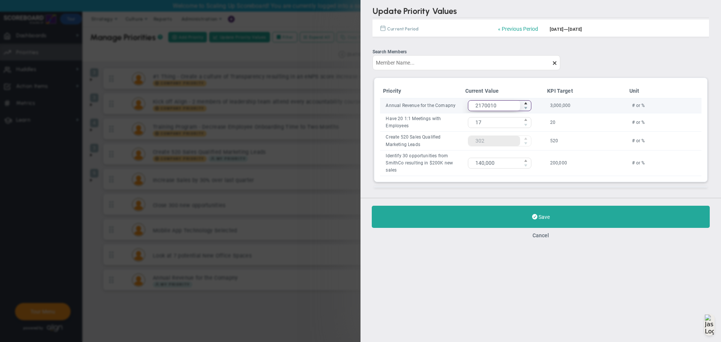
drag, startPoint x: 502, startPoint y: 106, endPoint x: 458, endPoint y: 107, distance: 43.9
click at [458, 107] on tr "Annual Revenue for the Comapny 2,170,010 2170010 3,000,000 # or %" at bounding box center [540, 105] width 321 height 15
type input "3215630"
click at [462, 100] on span at bounding box center [463, 99] width 2 height 2
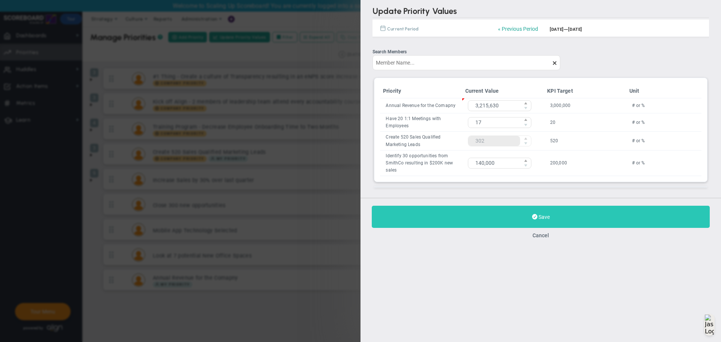
click at [517, 211] on button "Save" at bounding box center [541, 217] width 338 height 22
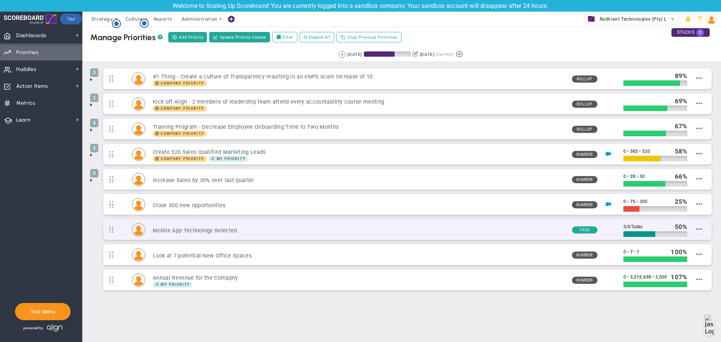
click at [389, 230] on h3 "Mobile App Technology Selected" at bounding box center [359, 230] width 412 height 7
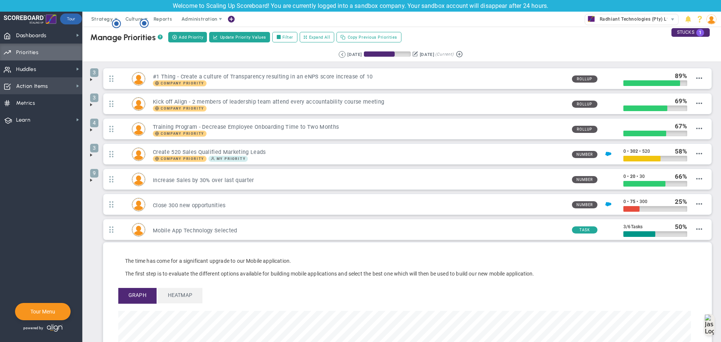
click at [39, 82] on span "Action Items" at bounding box center [32, 86] width 32 height 16
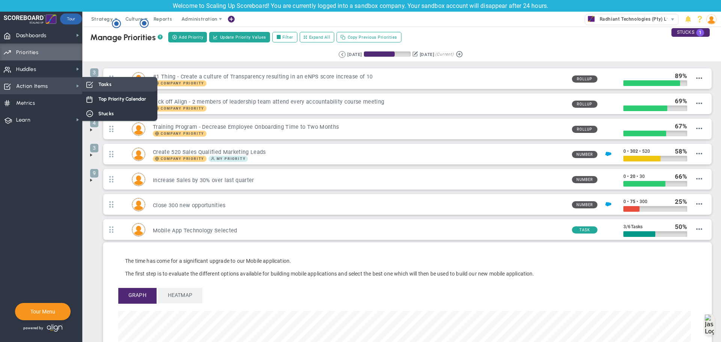
click at [121, 86] on div "Tasks" at bounding box center [119, 84] width 75 height 15
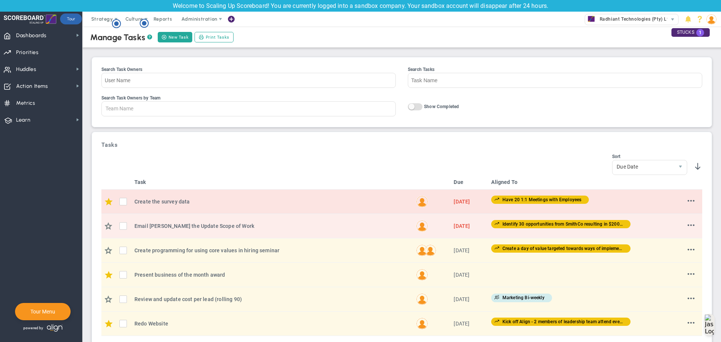
click at [122, 201] on input "checkbox" at bounding box center [125, 203] width 8 height 8
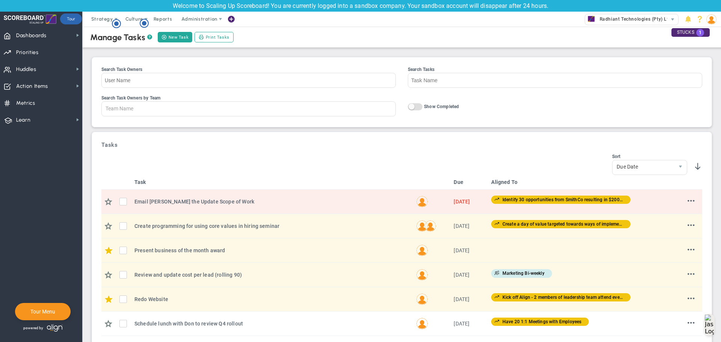
click at [122, 201] on input "checkbox" at bounding box center [125, 203] width 8 height 8
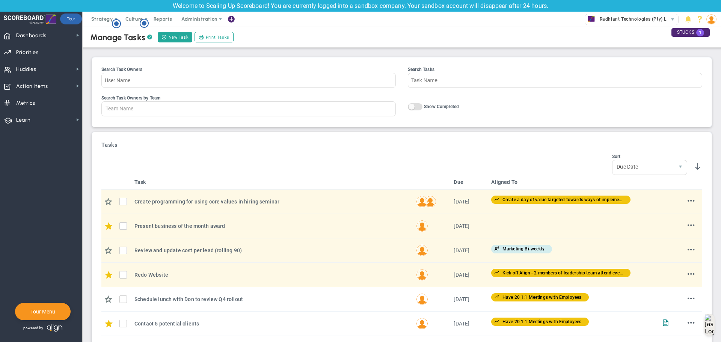
click at [122, 201] on input "checkbox" at bounding box center [125, 203] width 8 height 8
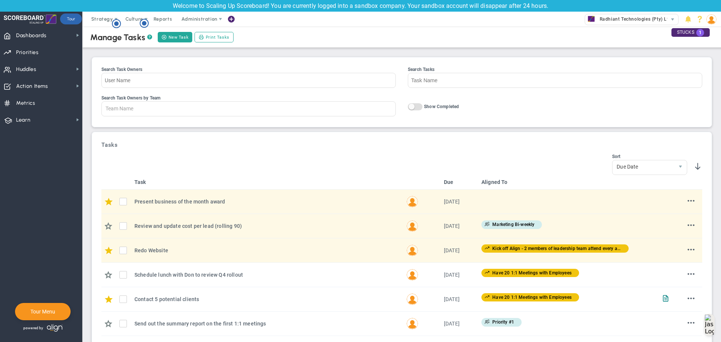
click at [122, 201] on input "checkbox" at bounding box center [125, 203] width 8 height 8
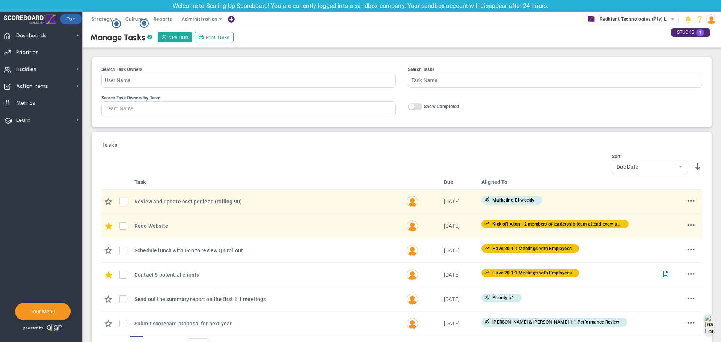
click at [122, 201] on input "checkbox" at bounding box center [125, 203] width 8 height 8
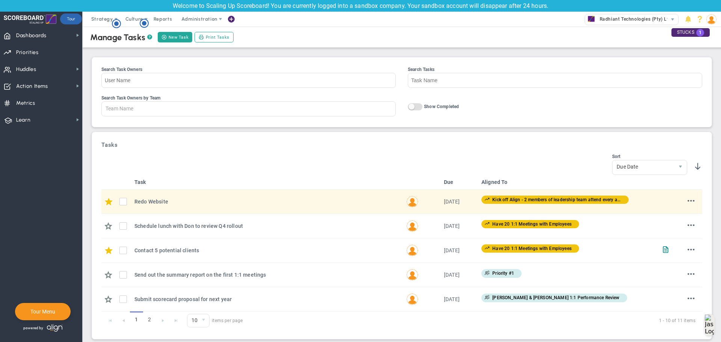
click at [122, 201] on input "checkbox" at bounding box center [125, 203] width 8 height 8
checkbox input "true"
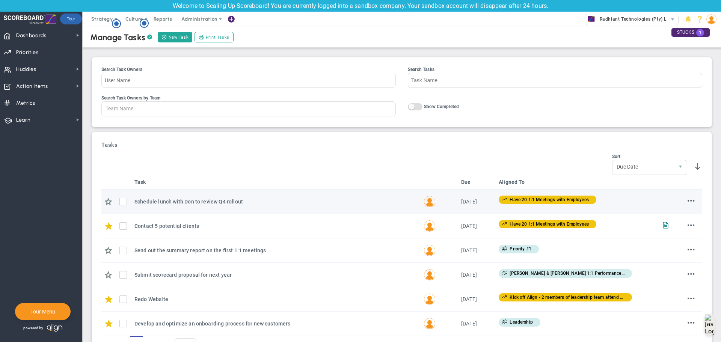
click at [121, 202] on span at bounding box center [123, 202] width 8 height 8
click at [124, 202] on input "checkbox" at bounding box center [125, 203] width 8 height 8
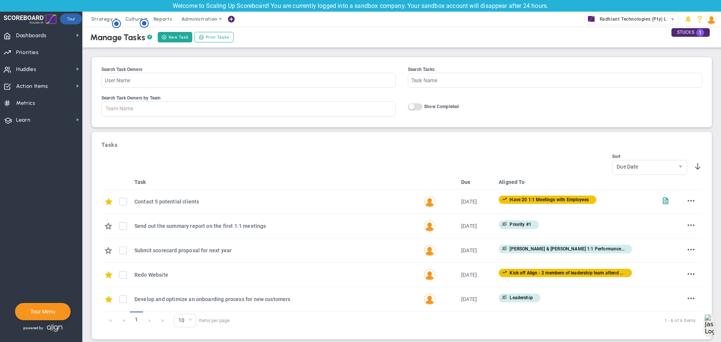
click at [124, 202] on input "checkbox" at bounding box center [125, 203] width 8 height 8
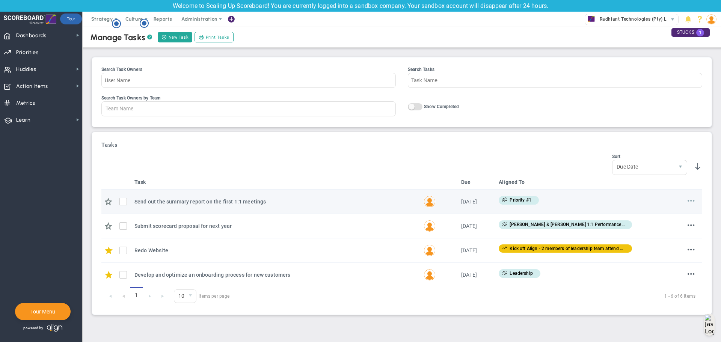
click at [692, 201] on span at bounding box center [690, 200] width 7 height 7
click at [681, 214] on li "Edit" at bounding box center [679, 215] width 30 height 9
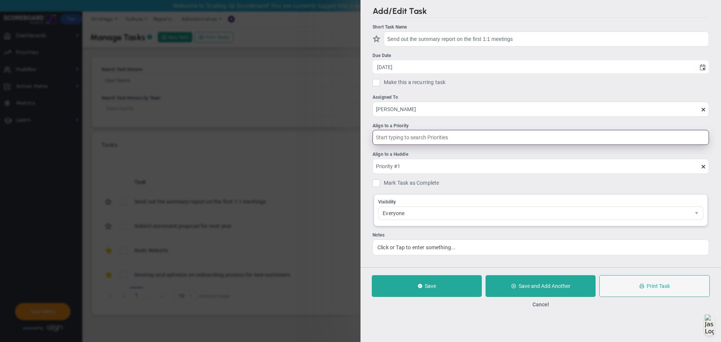
click at [657, 138] on input "text" at bounding box center [540, 137] width 336 height 15
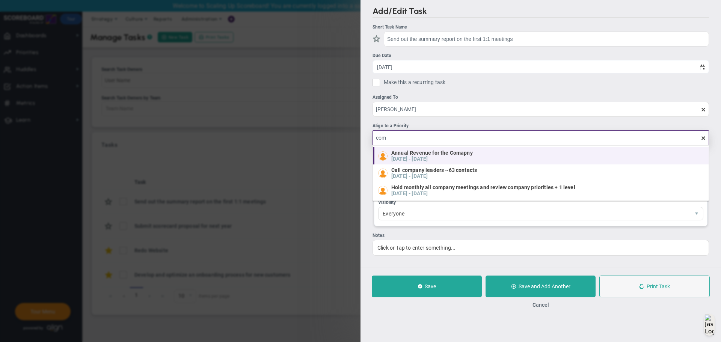
click at [563, 157] on div "Annual Revenue for the Comapny 06/21/2025 - 09/19/2025" at bounding box center [541, 155] width 327 height 11
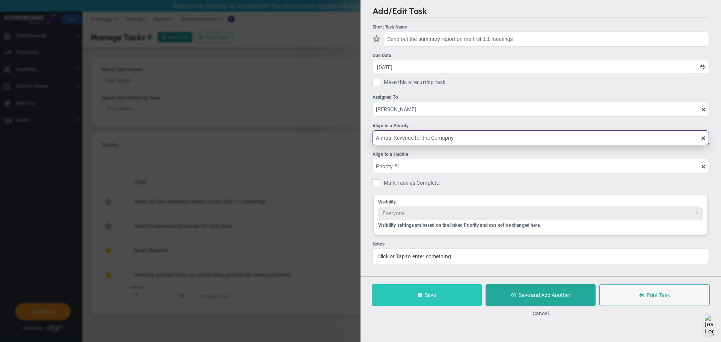
type input "Annual Revenue for the Comapny"
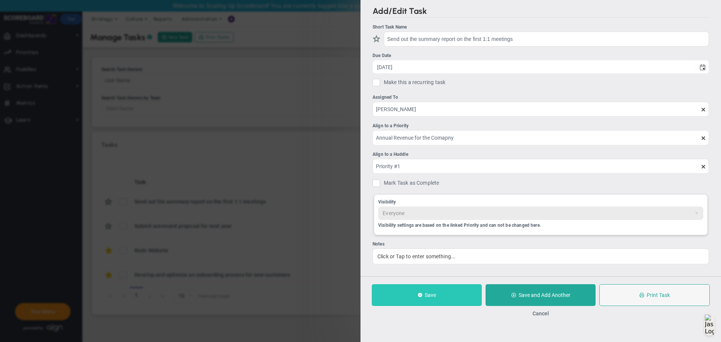
click at [463, 292] on button "Save" at bounding box center [427, 295] width 110 height 22
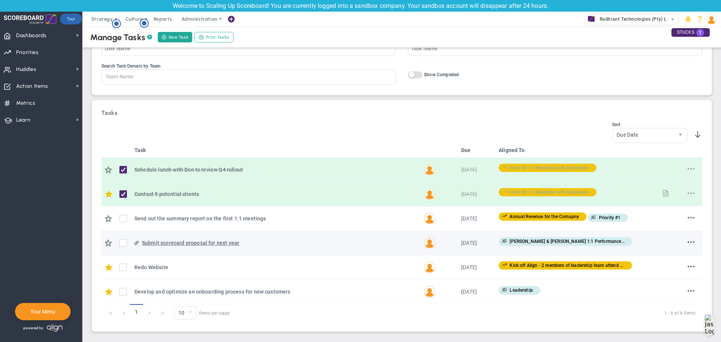
scroll to position [33, 0]
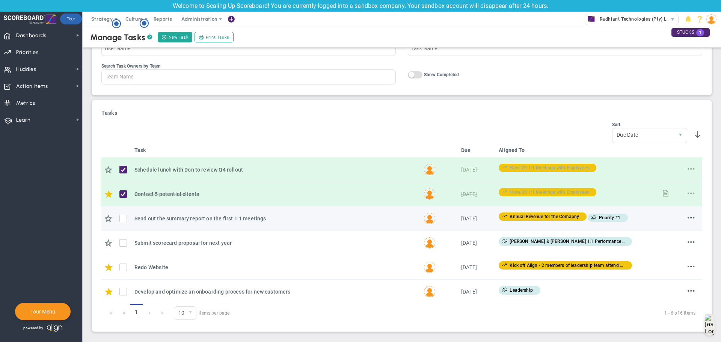
click at [124, 218] on input "checkbox" at bounding box center [125, 220] width 8 height 8
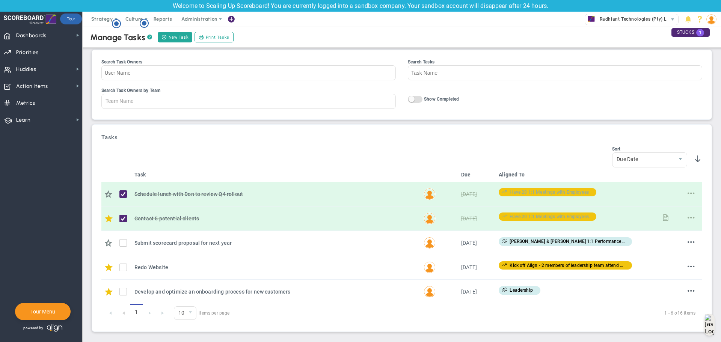
scroll to position [9, 0]
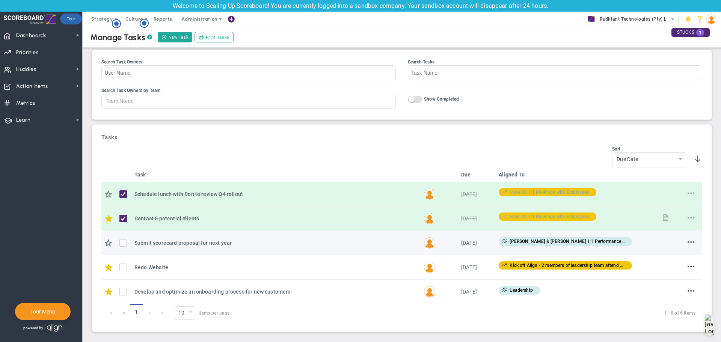
click at [123, 241] on input "checkbox" at bounding box center [125, 245] width 8 height 8
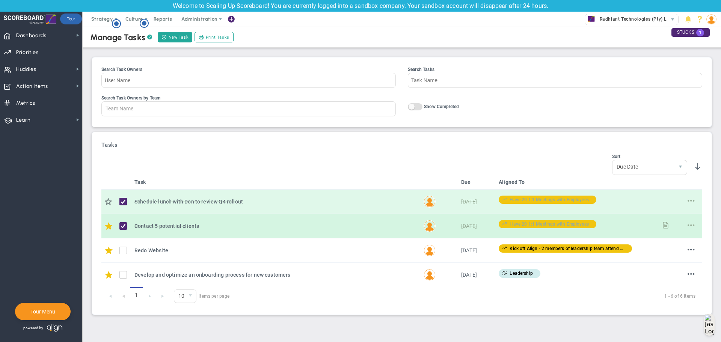
scroll to position [0, 0]
click at [122, 227] on input "checkbox" at bounding box center [125, 228] width 8 height 8
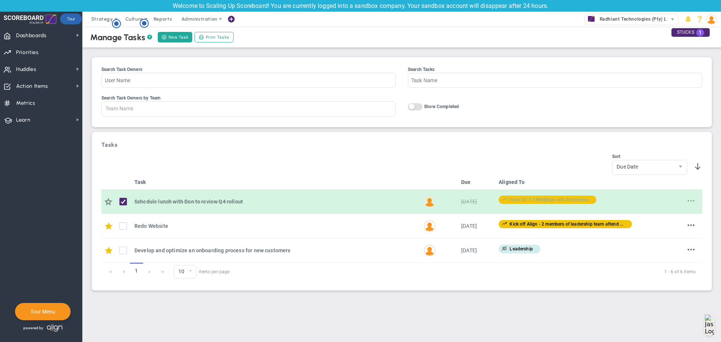
click at [122, 201] on input "checkbox" at bounding box center [125, 203] width 8 height 8
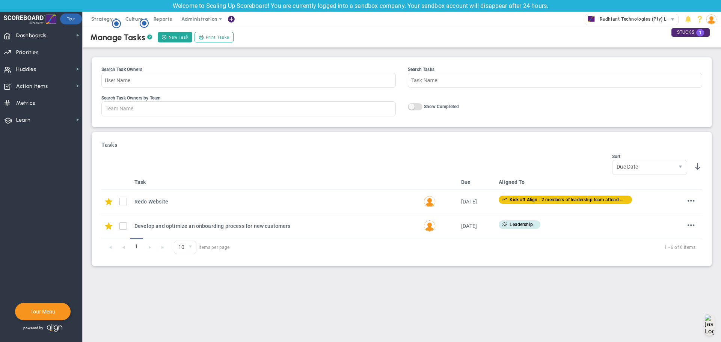
click at [122, 201] on input "checkbox" at bounding box center [125, 203] width 8 height 8
checkbox input "true"
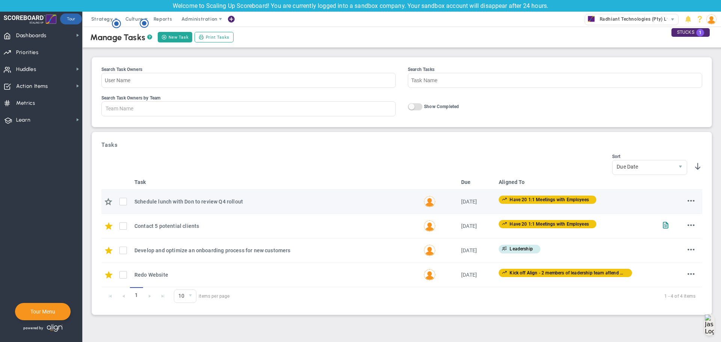
click at [123, 203] on input "checkbox" at bounding box center [125, 203] width 8 height 8
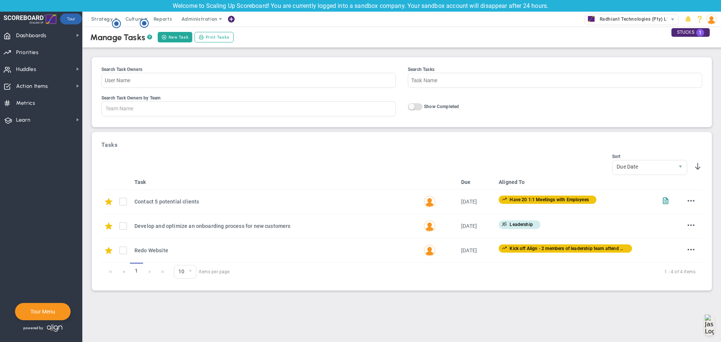
click at [123, 203] on input "checkbox" at bounding box center [125, 203] width 8 height 8
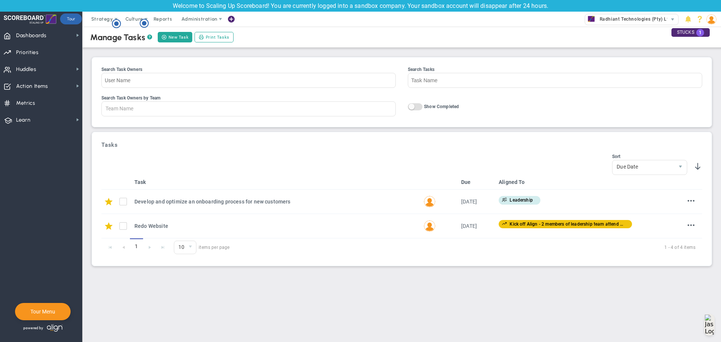
click at [123, 203] on input "checkbox" at bounding box center [125, 203] width 8 height 8
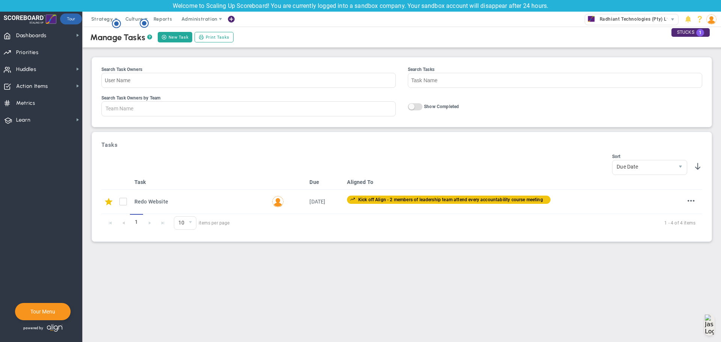
click at [123, 203] on input "checkbox" at bounding box center [125, 203] width 8 height 8
checkbox input "true"
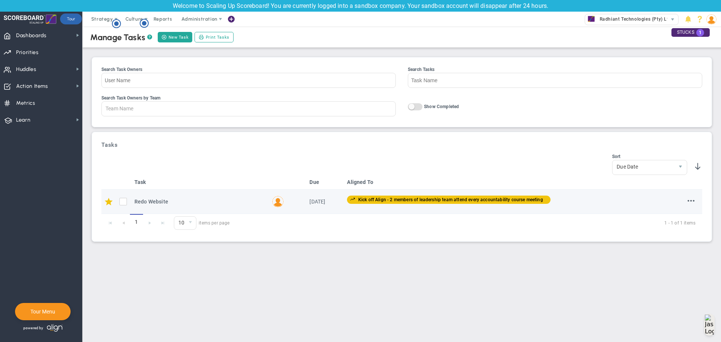
click at [123, 202] on input "checkbox" at bounding box center [125, 203] width 8 height 8
checkbox input "true"
click at [122, 203] on input "checkbox" at bounding box center [125, 203] width 8 height 8
checkbox input "true"
click at [692, 199] on span at bounding box center [690, 200] width 7 height 7
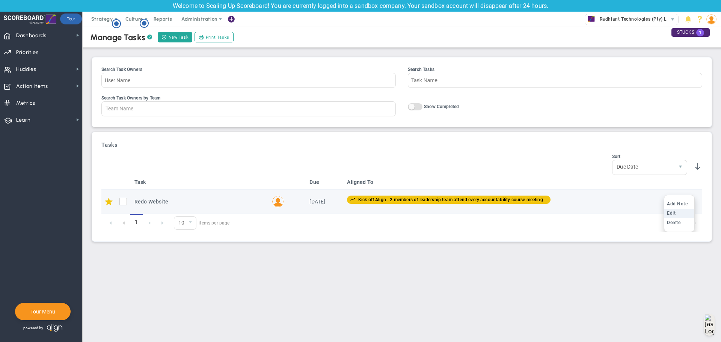
click at [682, 213] on li "Edit" at bounding box center [679, 213] width 30 height 9
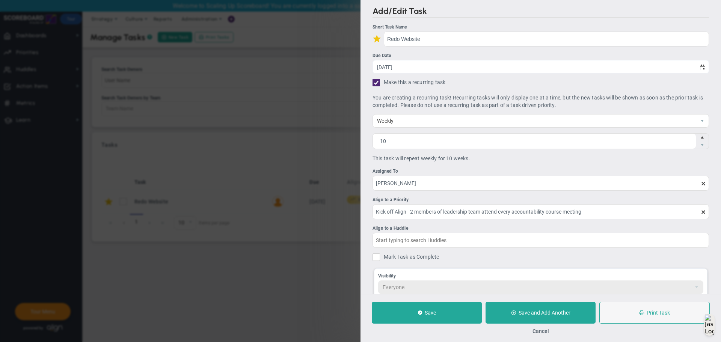
click at [376, 258] on input "Mark Task as Complete" at bounding box center [378, 259] width 8 height 8
checkbox input "true"
click at [430, 321] on button "Save" at bounding box center [427, 313] width 110 height 22
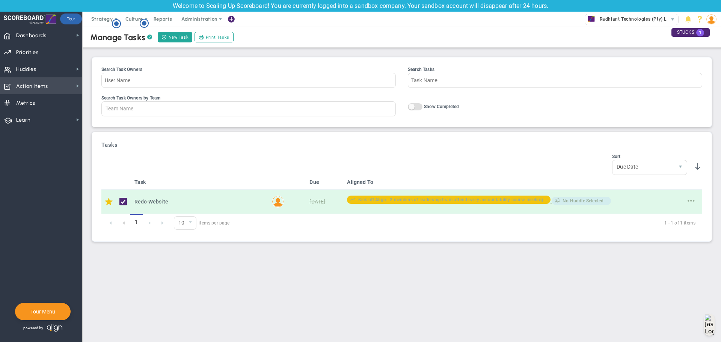
click at [33, 86] on span "Action Items" at bounding box center [32, 86] width 32 height 16
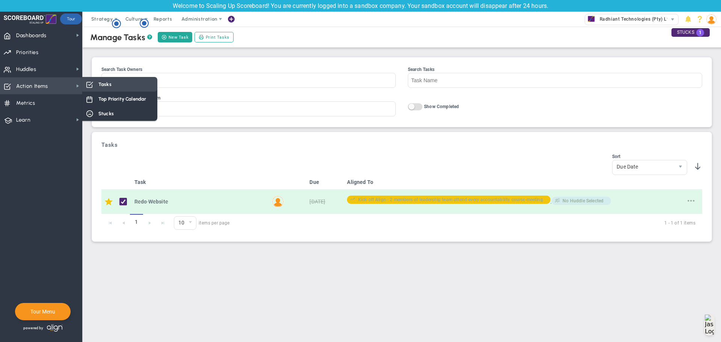
click at [130, 82] on div "Tasks" at bounding box center [119, 84] width 75 height 15
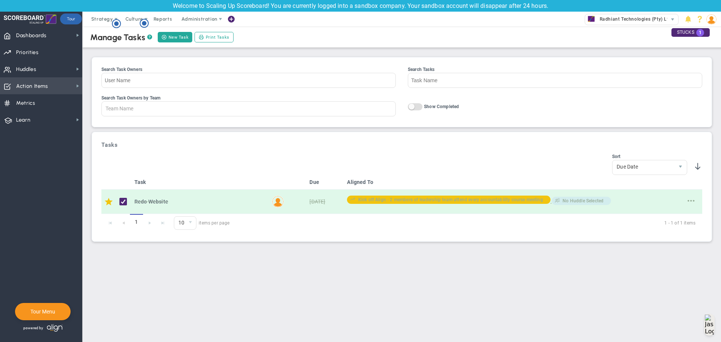
click at [47, 82] on span "Action Items" at bounding box center [32, 86] width 32 height 16
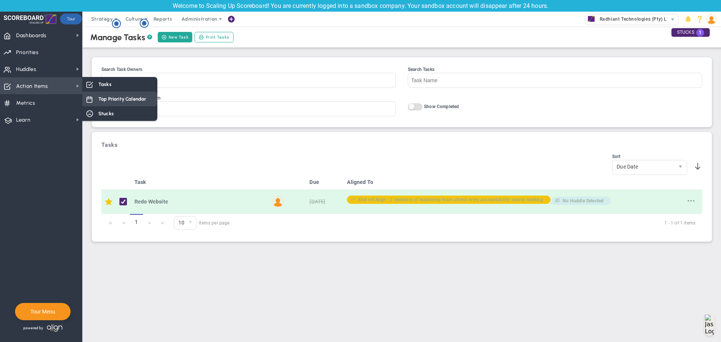
click at [117, 99] on span "Top Priority Calendar" at bounding box center [122, 98] width 48 height 7
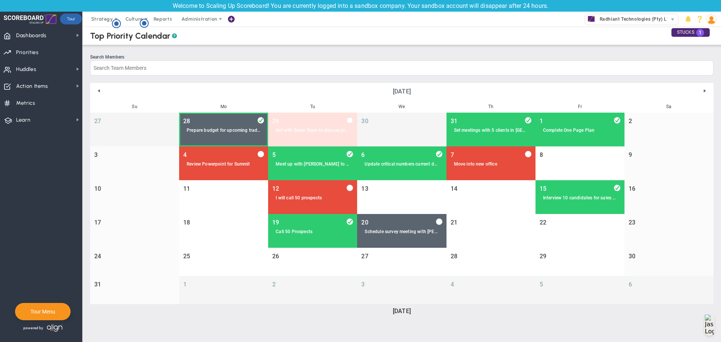
click at [218, 132] on div "Prepare budget for upcoming trade show" at bounding box center [224, 131] width 74 height 6
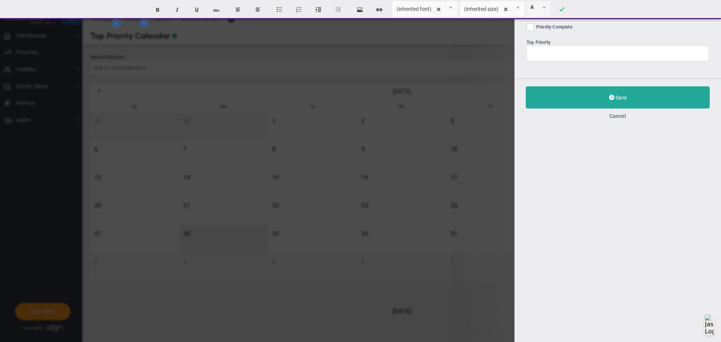
checkbox input "true"
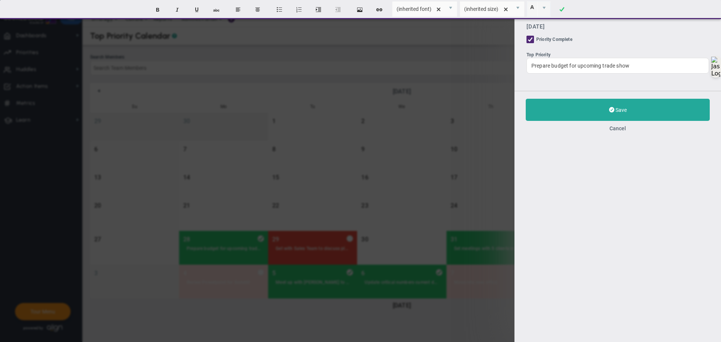
click at [626, 127] on div "Cancel" at bounding box center [617, 128] width 184 height 7
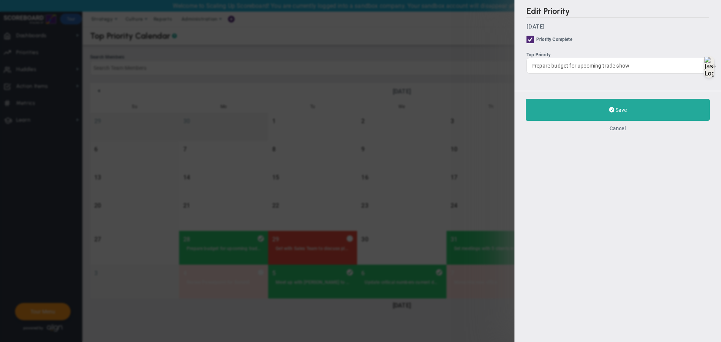
click at [621, 129] on button "Cancel" at bounding box center [617, 128] width 17 height 6
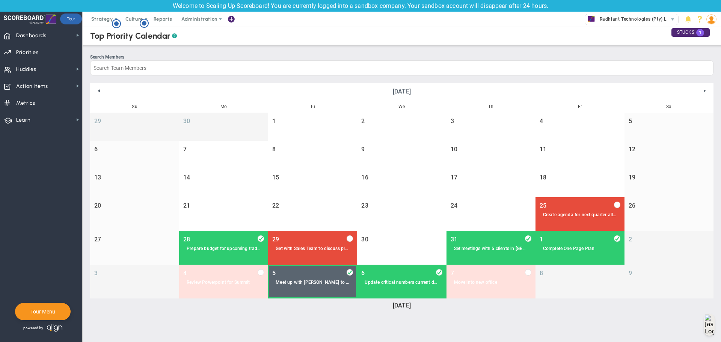
click at [321, 280] on div "Meet up with Dave to discuss new oppertunities" at bounding box center [312, 283] width 74 height 6
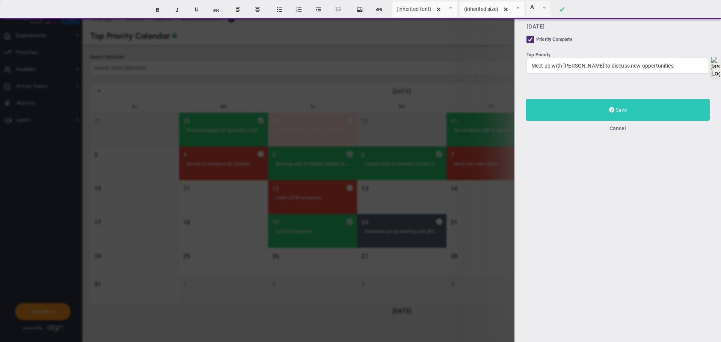
click at [622, 112] on span "Save" at bounding box center [620, 110] width 11 height 6
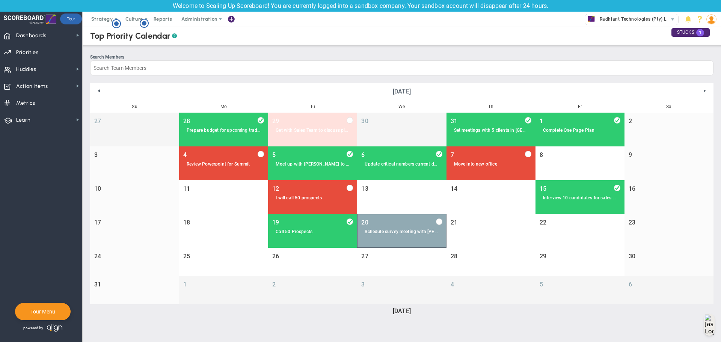
click at [402, 230] on div "Schedule survey meeting with Lucy" at bounding box center [401, 232] width 74 height 6
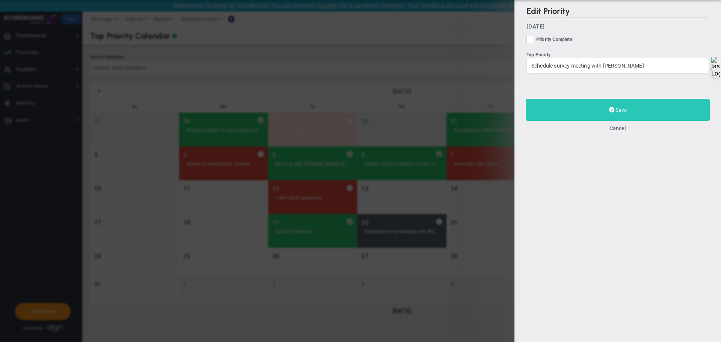
click at [569, 106] on button "Save" at bounding box center [617, 110] width 184 height 22
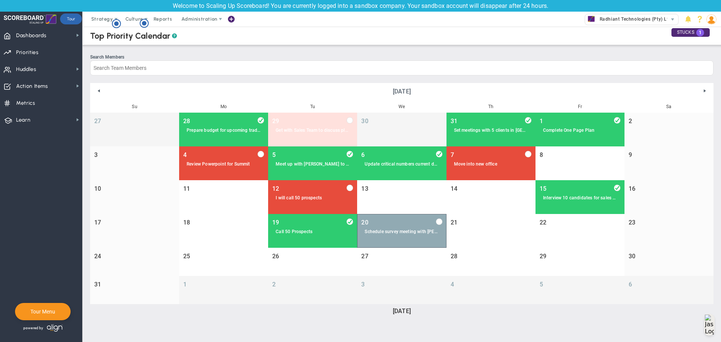
click at [399, 231] on div "Schedule survey meeting with Lucy" at bounding box center [401, 232] width 74 height 6
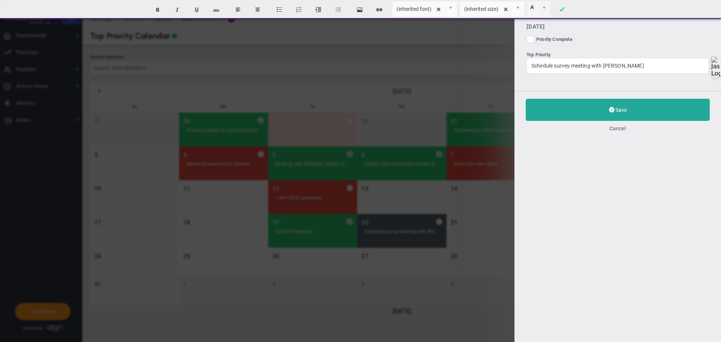
click at [621, 128] on button "Cancel" at bounding box center [617, 128] width 17 height 6
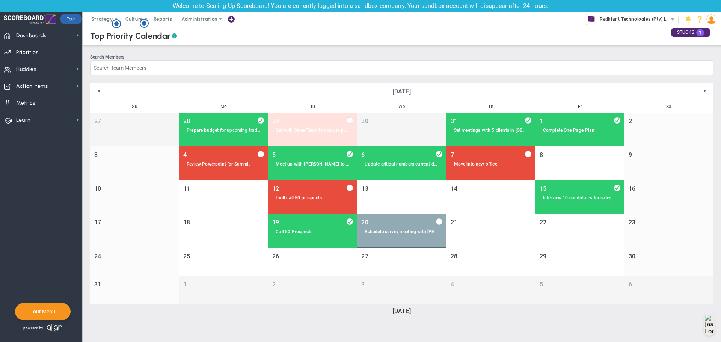
click at [439, 223] on input "checkbox" at bounding box center [439, 221] width 6 height 6
checkbox input "true"
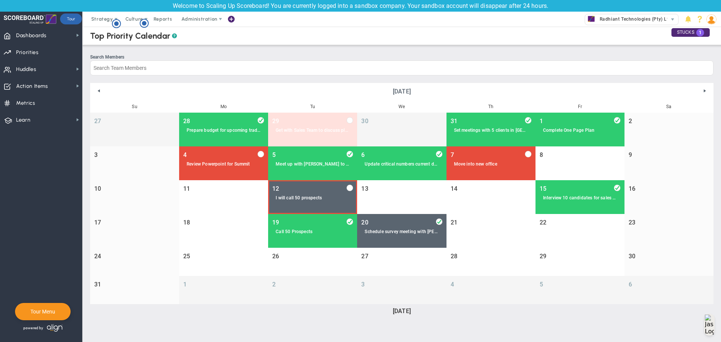
click at [349, 187] on input "checkbox" at bounding box center [349, 188] width 6 height 6
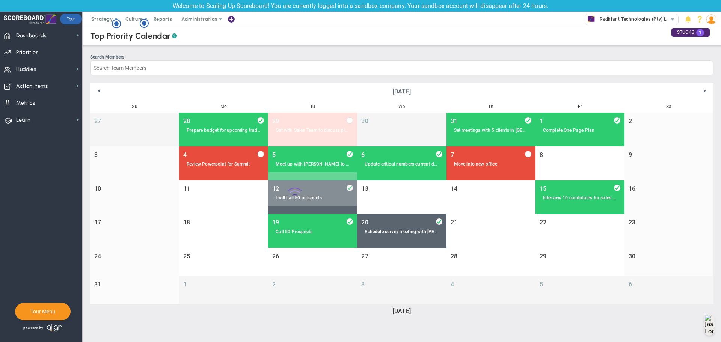
checkbox input "true"
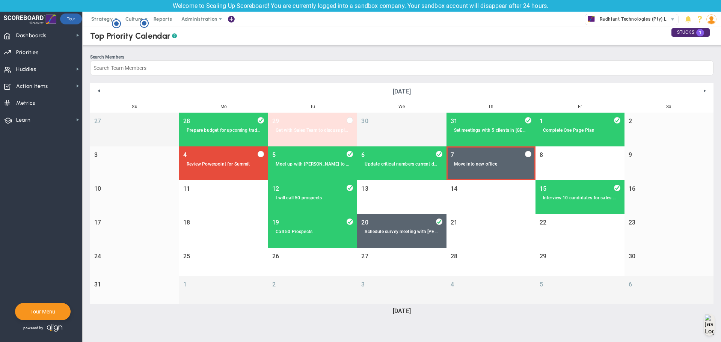
click at [480, 167] on div "Move into new office" at bounding box center [491, 164] width 74 height 6
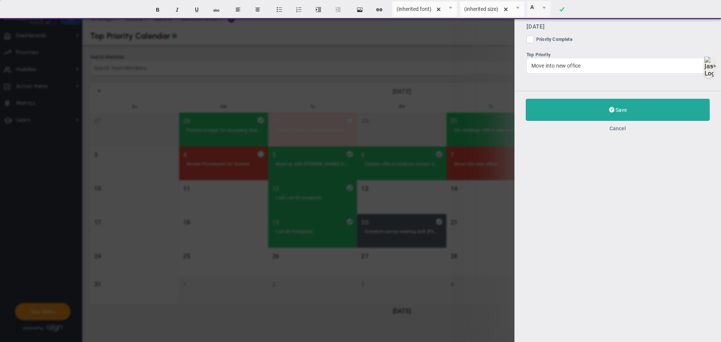
click at [618, 128] on button "Cancel" at bounding box center [617, 128] width 17 height 6
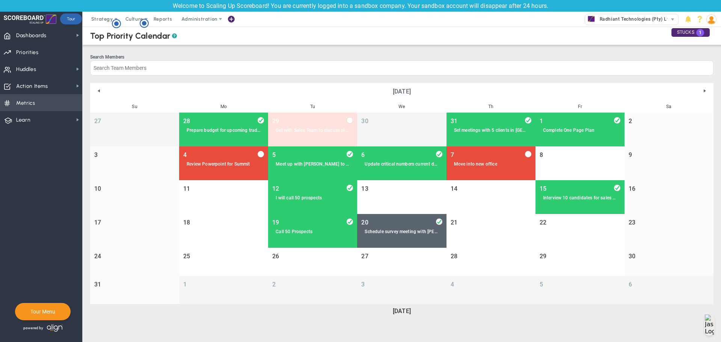
click at [31, 102] on span "Metrics" at bounding box center [25, 103] width 19 height 16
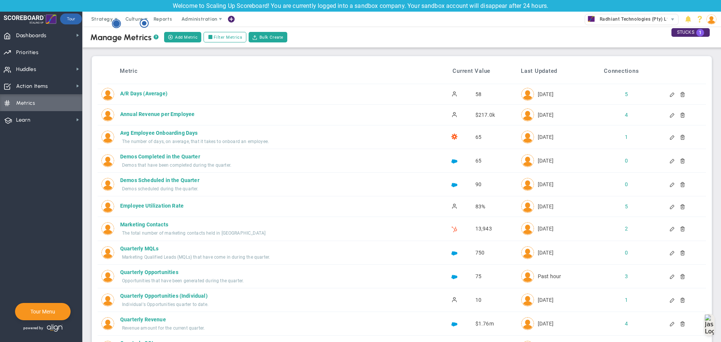
click at [116, 25] on circle "Hotspot (open by clicking or pressing space/enter)" at bounding box center [116, 23] width 7 height 7
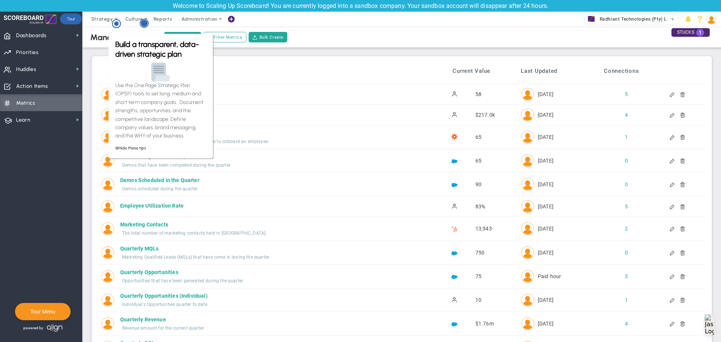
click at [144, 23] on circle "Hotspot (open by clicking or pressing space/enter)" at bounding box center [144, 23] width 7 height 7
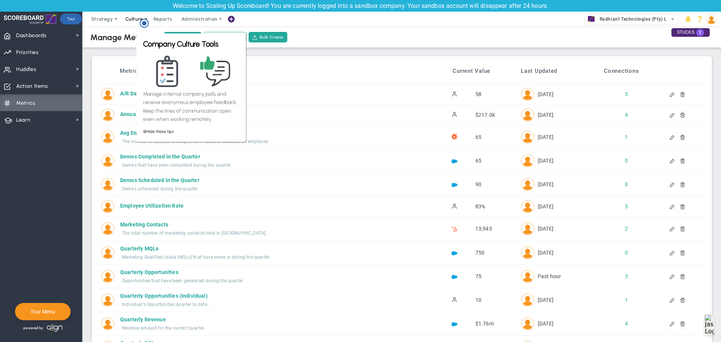
click at [143, 16] on span at bounding box center [146, 19] width 6 height 6
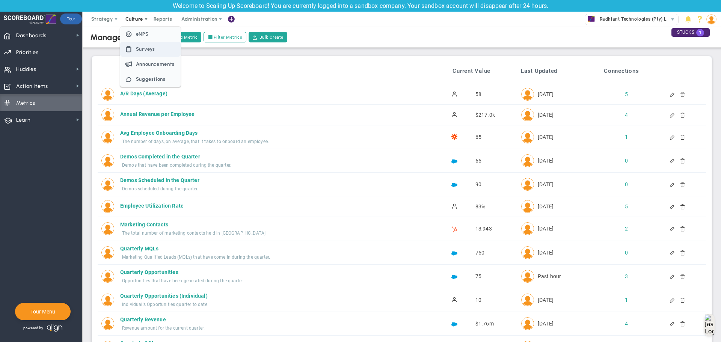
click at [148, 53] on span "Surveys" at bounding box center [150, 49] width 60 height 15
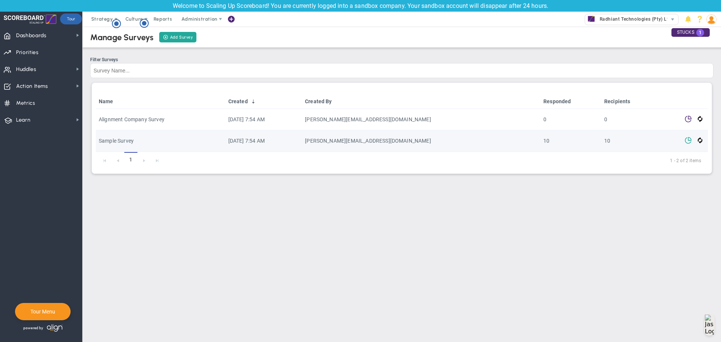
click at [688, 142] on span at bounding box center [687, 139] width 7 height 7
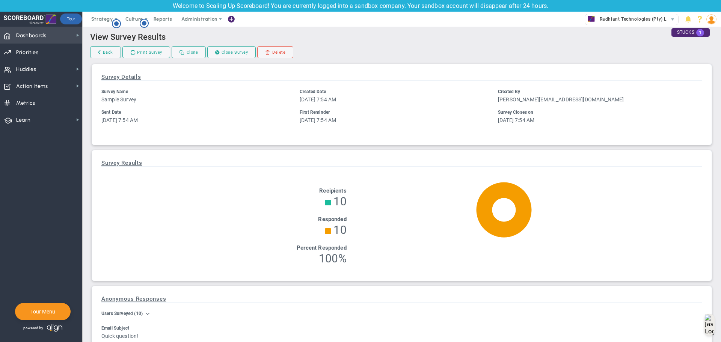
click at [31, 38] on span "Dashboards" at bounding box center [31, 36] width 30 height 16
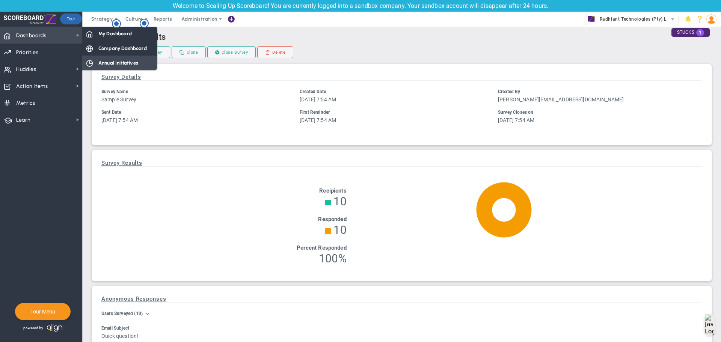
click at [132, 62] on span "Annual Initiatives" at bounding box center [118, 62] width 40 height 7
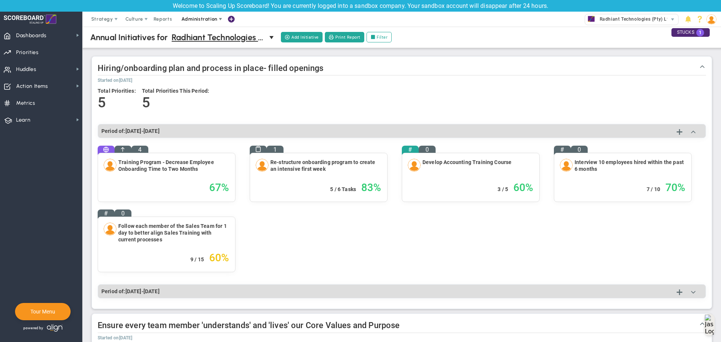
click at [192, 18] on span "Administration" at bounding box center [199, 19] width 36 height 6
click at [164, 21] on span "Reports" at bounding box center [163, 19] width 26 height 15
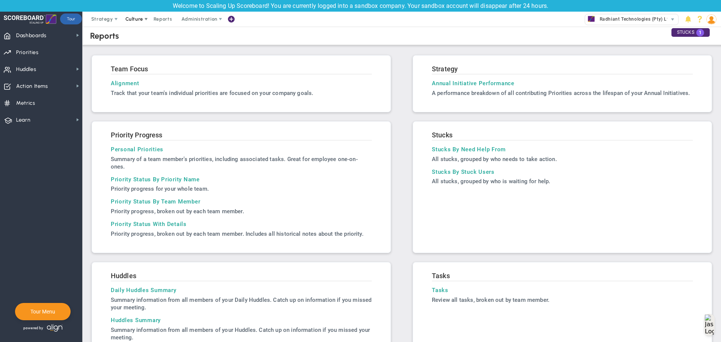
click at [133, 18] on span "Culture" at bounding box center [134, 19] width 18 height 6
click at [146, 65] on span "Announcements" at bounding box center [155, 64] width 39 height 6
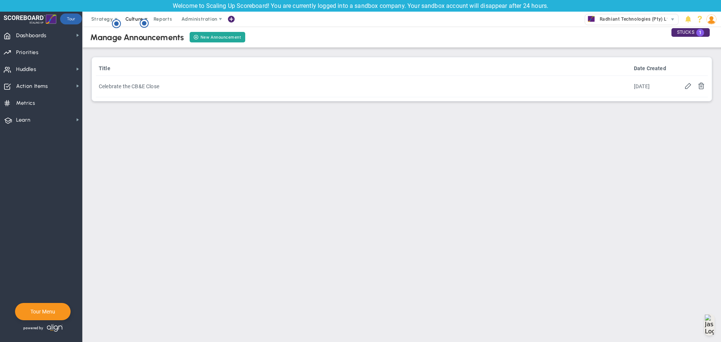
click at [135, 19] on span "Culture" at bounding box center [134, 19] width 18 height 6
click at [147, 79] on span "Suggestions" at bounding box center [151, 79] width 30 height 6
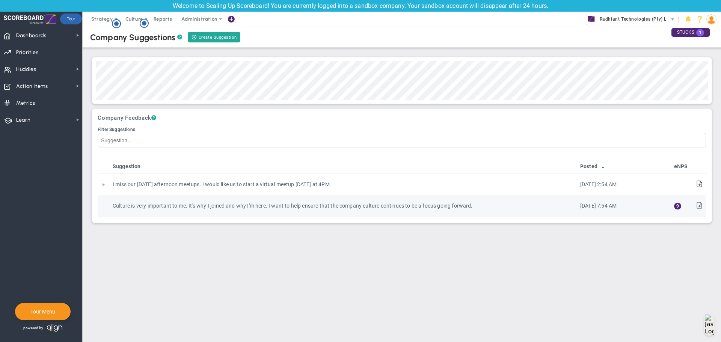
click at [679, 206] on span "9" at bounding box center [677, 206] width 7 height 7
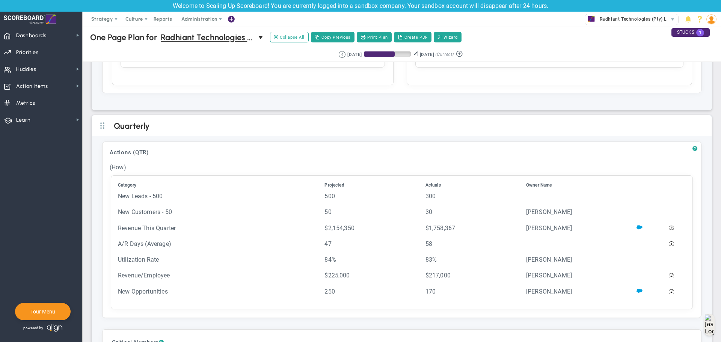
scroll to position [1464, 0]
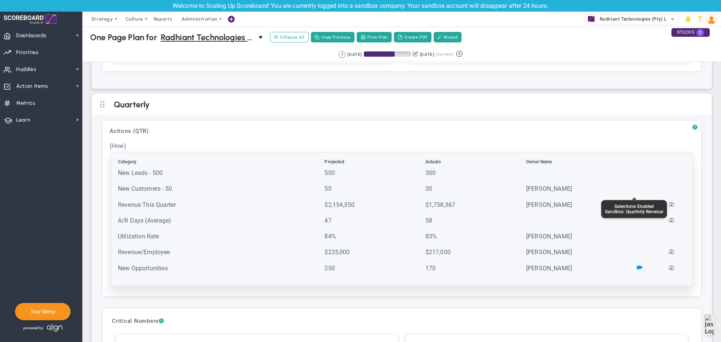
click at [636, 201] on span at bounding box center [639, 204] width 6 height 6
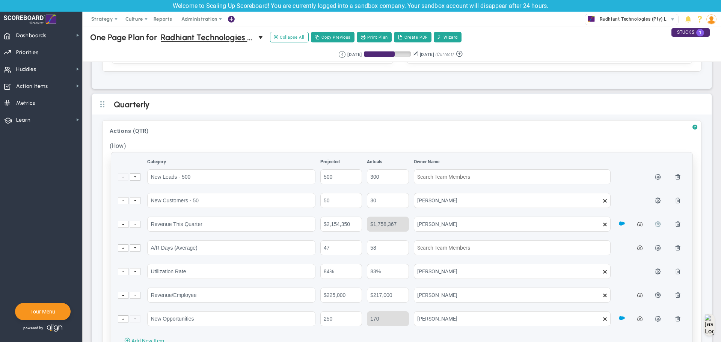
click at [655, 221] on span at bounding box center [658, 224] width 6 height 6
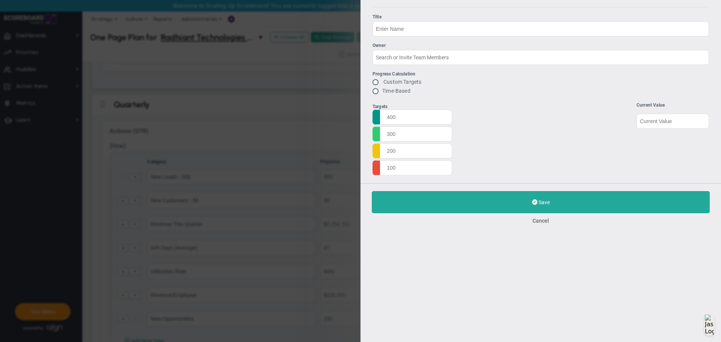
type input "Revenue This Quarter"
type input "[PERSON_NAME]"
radio input "true"
type input "0"
type input "2154350"
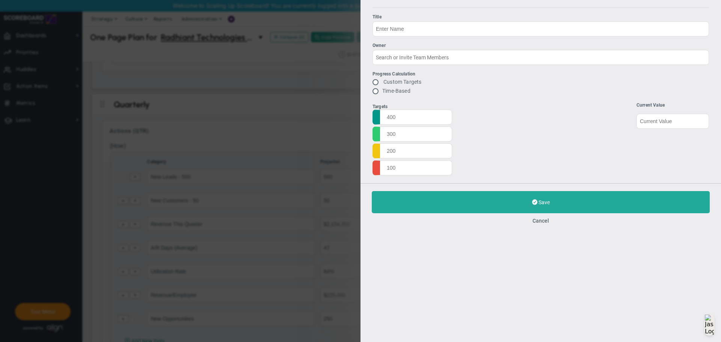
type input "$1,758,367"
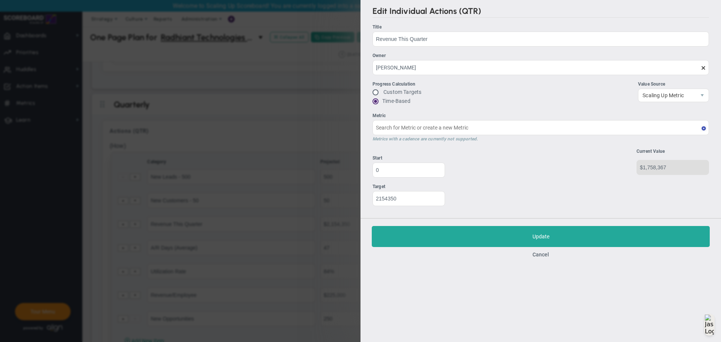
type input "Quarterly Revenue : Salesforce"
click at [381, 93] on input "radio" at bounding box center [378, 93] width 8 height 6
radio input "true"
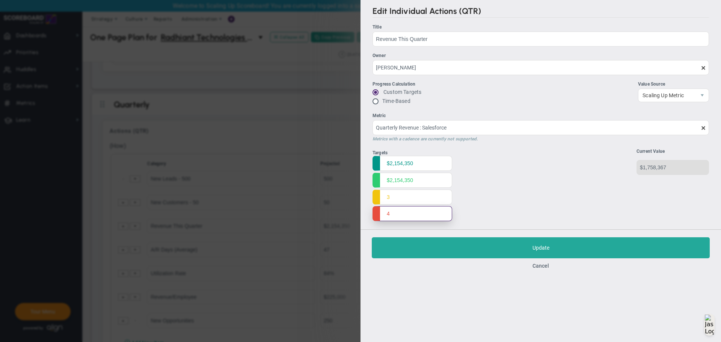
click at [386, 214] on input "4" at bounding box center [412, 213] width 80 height 15
click at [372, 217] on div "Edit Individual Actions (QTR) Title Revenue This Quarter Revenue This Quarter O…" at bounding box center [540, 114] width 360 height 229
click at [376, 193] on input "3" at bounding box center [412, 196] width 80 height 15
click at [373, 176] on input "$2,154,350" at bounding box center [412, 179] width 80 height 15
click at [379, 158] on input "$2,154,350" at bounding box center [412, 162] width 80 height 15
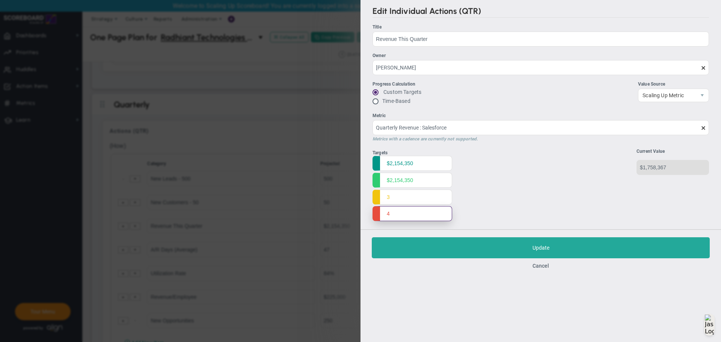
click at [406, 212] on input "4" at bounding box center [412, 213] width 80 height 15
type input "400000000"
click at [495, 214] on div "Targets $2,154,350 $2,154,350 3 400000000 Start 0" at bounding box center [540, 186] width 336 height 75
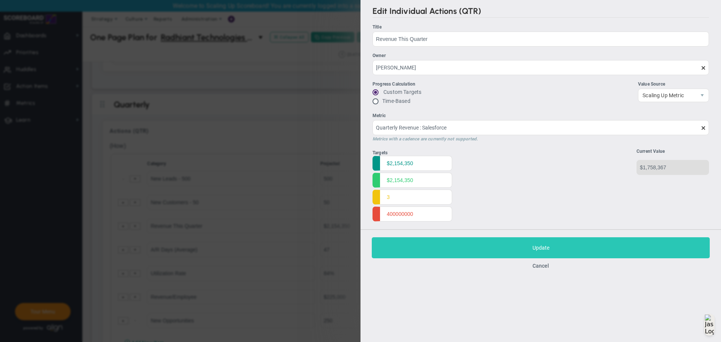
click at [512, 251] on button "Save Update" at bounding box center [541, 247] width 338 height 21
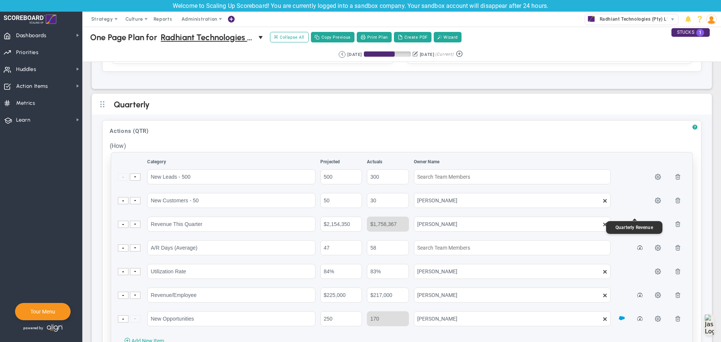
click at [637, 221] on span at bounding box center [639, 224] width 5 height 7
click at [655, 221] on span at bounding box center [658, 224] width 6 height 6
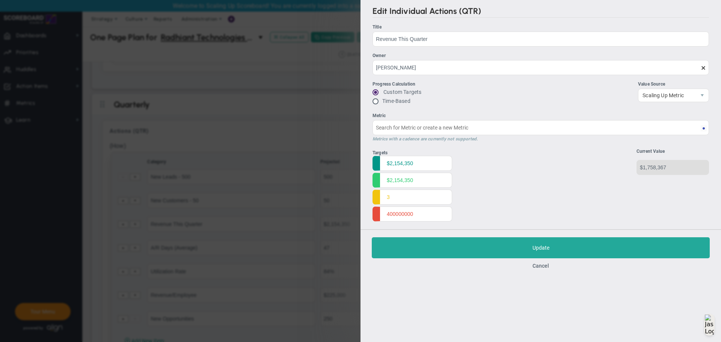
type input "Quarterly Revenue : Salesforce"
drag, startPoint x: 377, startPoint y: 214, endPoint x: 379, endPoint y: 179, distance: 35.0
click at [379, 179] on ul "$2,154,350 $2,154,350 3 400000000" at bounding box center [412, 189] width 80 height 66
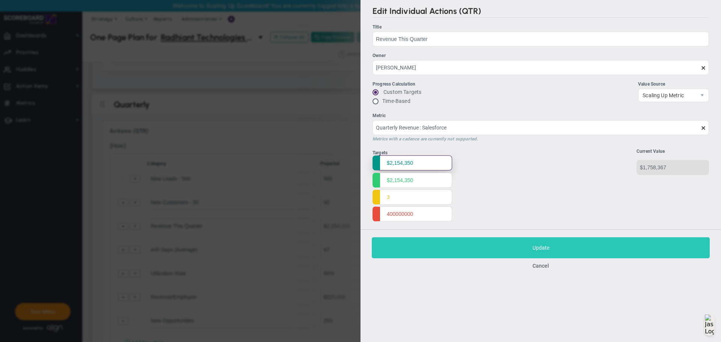
drag, startPoint x: 375, startPoint y: 162, endPoint x: 390, endPoint y: 249, distance: 88.2
click at [390, 250] on div "Edit Individual Actions (QTR) Title Revenue This Quarter Revenue This Quarter O…" at bounding box center [540, 171] width 360 height 342
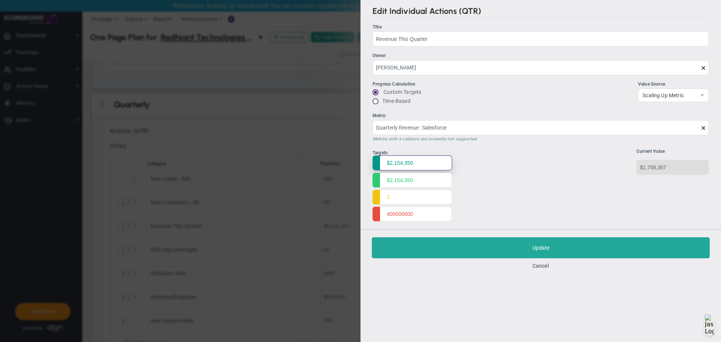
click at [415, 165] on input "$2,154,350" at bounding box center [412, 162] width 80 height 15
click at [415, 164] on input "$2,154,350" at bounding box center [412, 162] width 80 height 15
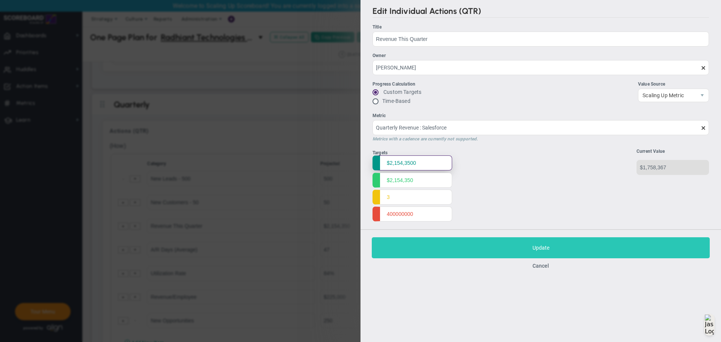
type input "$2,154,3500"
click at [506, 245] on button "Save Update" at bounding box center [541, 247] width 338 height 21
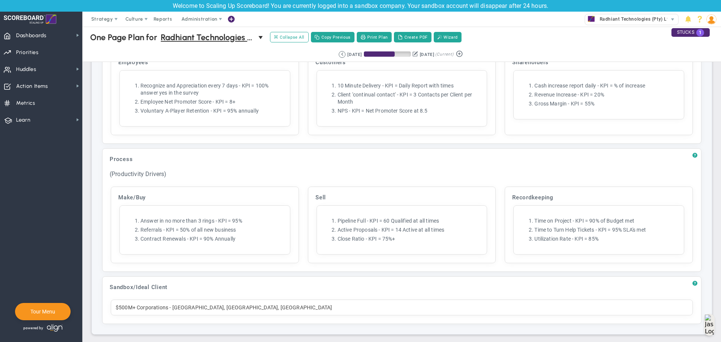
scroll to position [2553, 0]
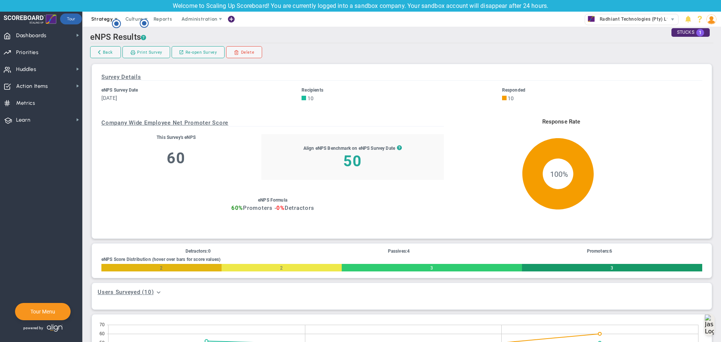
click at [106, 20] on span "Strategy" at bounding box center [102, 19] width 22 height 6
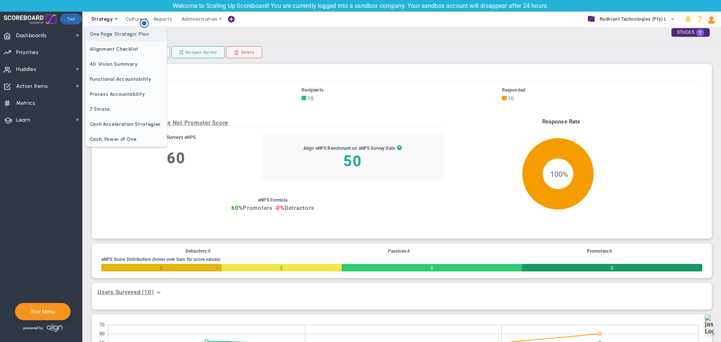
click at [109, 36] on span "One Page Strategic Plan" at bounding box center [126, 34] width 81 height 15
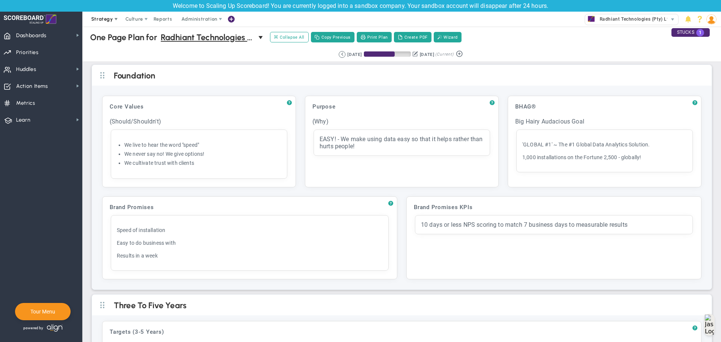
click at [100, 21] on span "Strategy" at bounding box center [102, 19] width 22 height 6
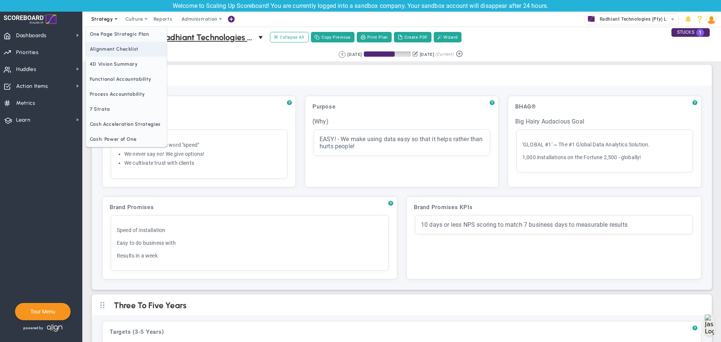
click at [111, 50] on span "Alignment Checklist" at bounding box center [126, 49] width 81 height 15
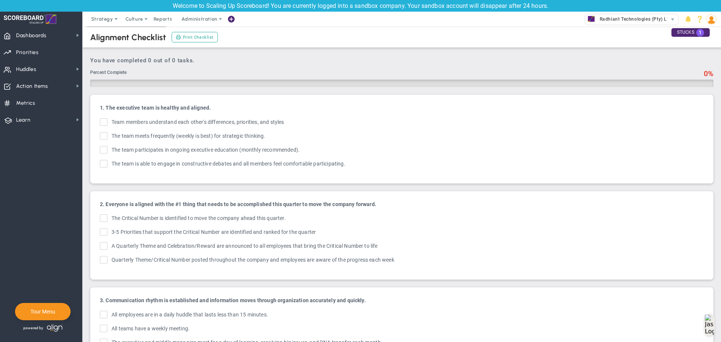
checkbox input "true"
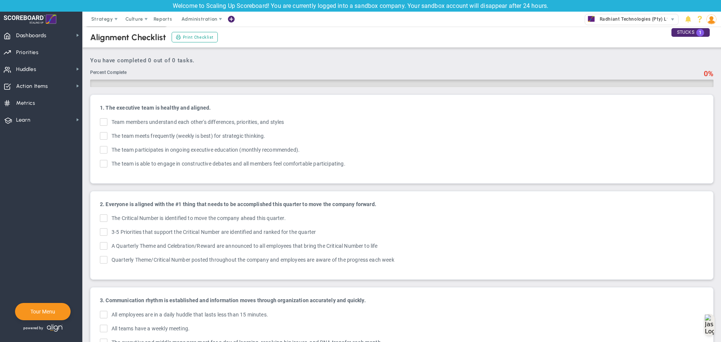
checkbox input "true"
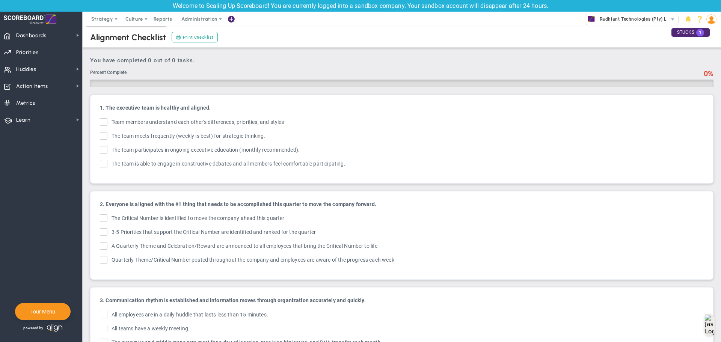
checkbox input "true"
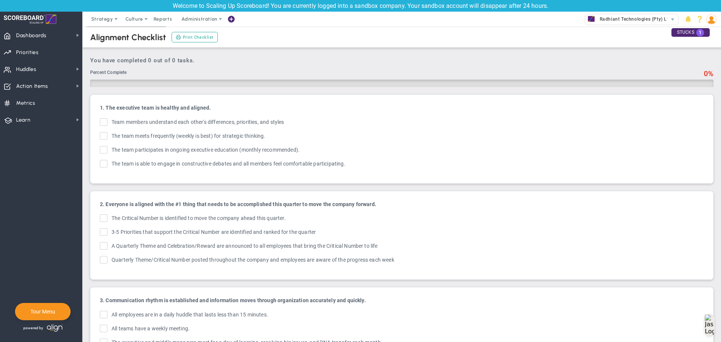
checkbox input "true"
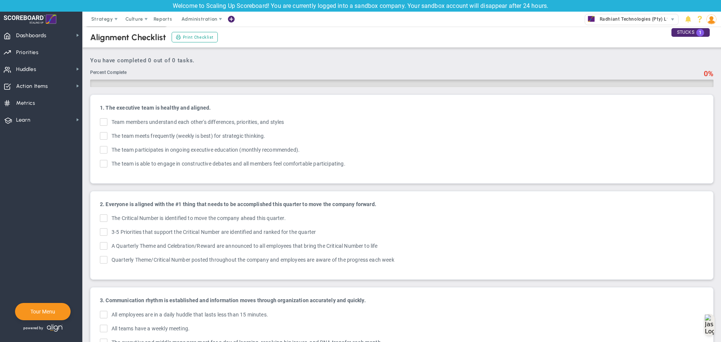
checkbox input "true"
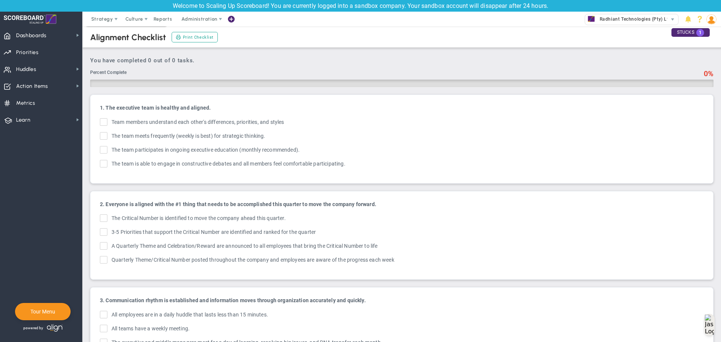
checkbox input "true"
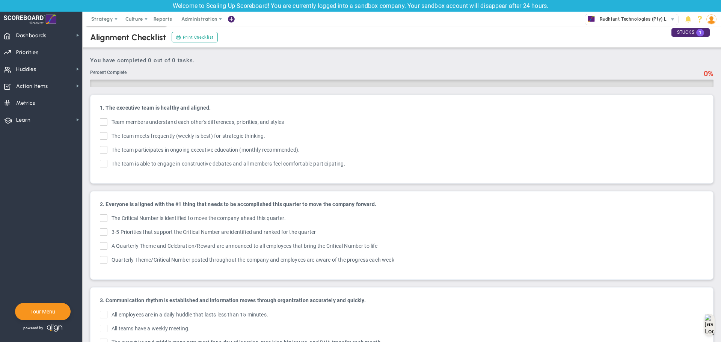
checkbox input "true"
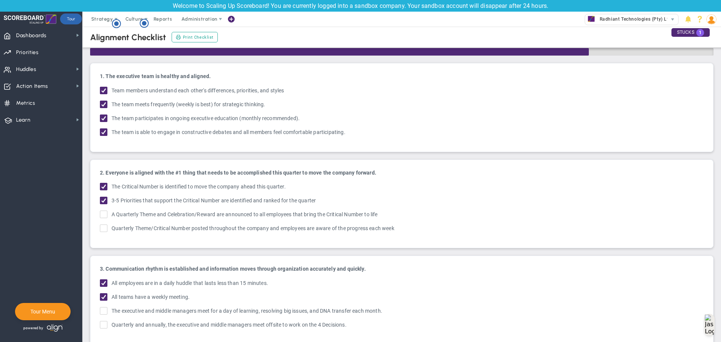
scroll to position [150, 0]
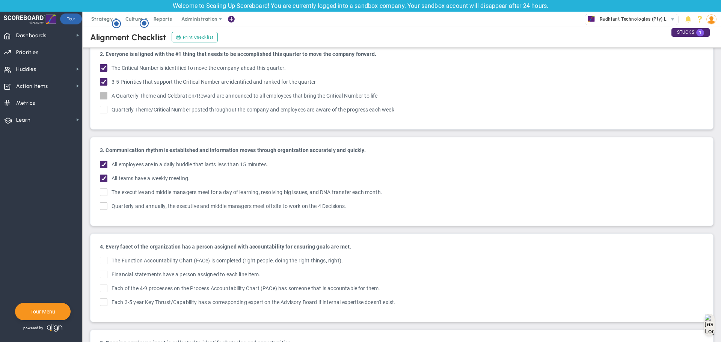
click at [103, 93] on input "A Quarterly Theme and Celebration/Reward are announced to all employees that br…" at bounding box center [104, 97] width 5 height 8
checkbox input "true"
click at [105, 111] on input "Quarterly Theme/Critical Number posted throughout the company and employees are…" at bounding box center [104, 111] width 5 height 8
checkbox input "true"
click at [105, 193] on input "The executive and middle managers meet for a day of learning, resolving big iss…" at bounding box center [104, 194] width 5 height 8
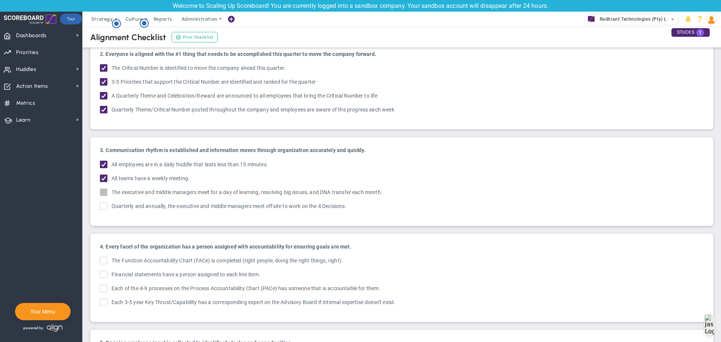
checkbox input "true"
click at [103, 207] on input "Quarterly and annually, the executive and middle managers meet offsite to work …" at bounding box center [104, 208] width 5 height 8
checkbox input "true"
click at [105, 262] on input "The Function Accountability Chart (FACe) is completed (right people, doing the …" at bounding box center [104, 262] width 5 height 8
checkbox input "true"
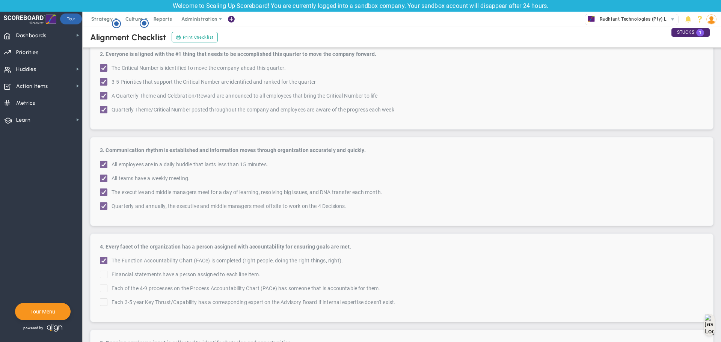
click at [104, 289] on input "Each of the 4-9 processes on the Process Accountability Chart (PACe) has someon…" at bounding box center [104, 290] width 5 height 8
checkbox input "true"
click at [105, 304] on input "Each 3-5 year Key Thrust/Capability has a corresponding expert on the Advisory …" at bounding box center [104, 304] width 5 height 8
checkbox input "true"
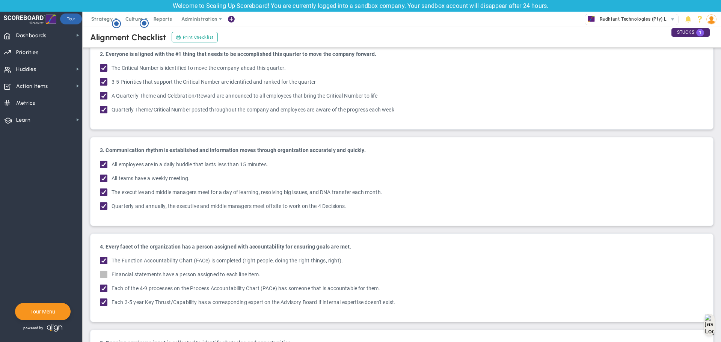
click at [104, 273] on input "Financial statements have a person assigned to each line item." at bounding box center [104, 276] width 5 height 8
checkbox input "true"
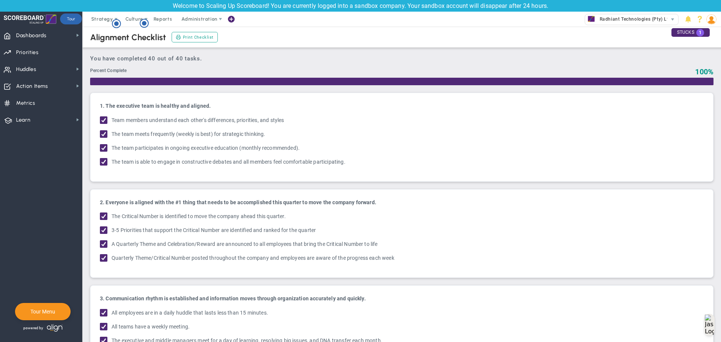
scroll to position [0, 0]
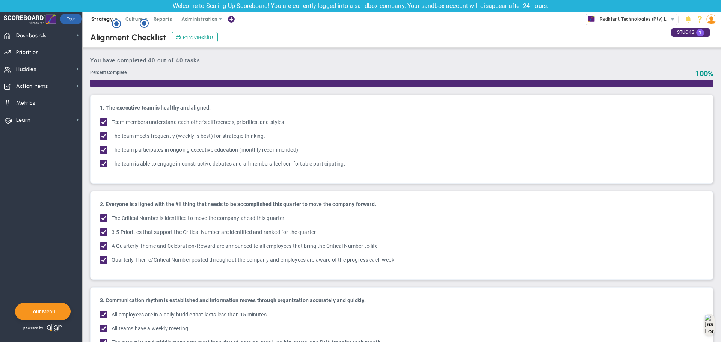
click at [98, 19] on span "Strategy" at bounding box center [102, 19] width 22 height 6
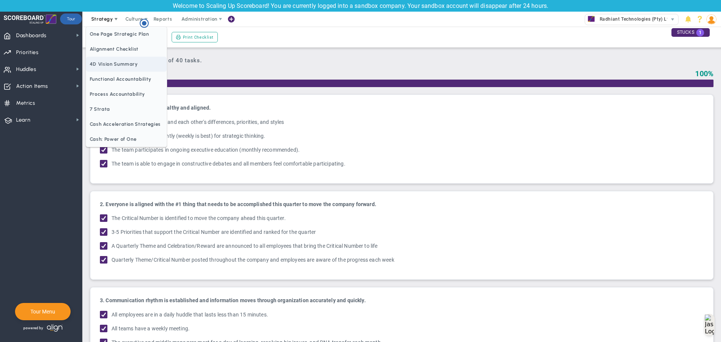
click at [110, 62] on span "4D Vision Summary" at bounding box center [126, 64] width 81 height 15
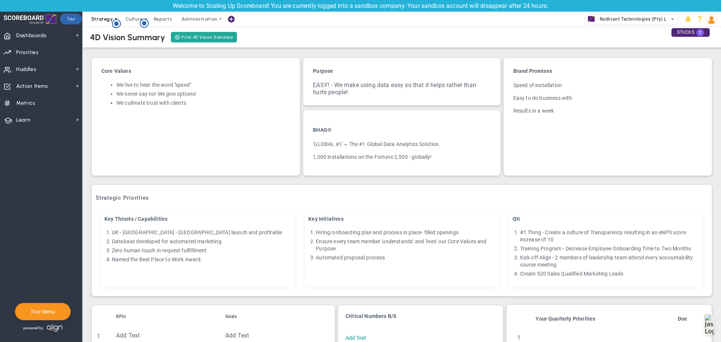
click at [104, 21] on span "Strategy" at bounding box center [102, 19] width 22 height 6
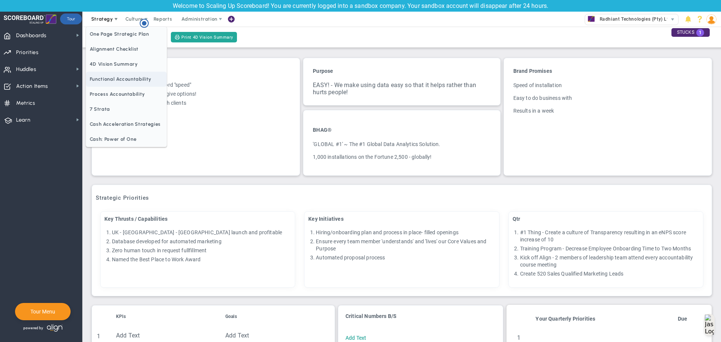
click at [119, 81] on span "Functional Accountability" at bounding box center [126, 79] width 81 height 15
